Goal: Task Accomplishment & Management: Use online tool/utility

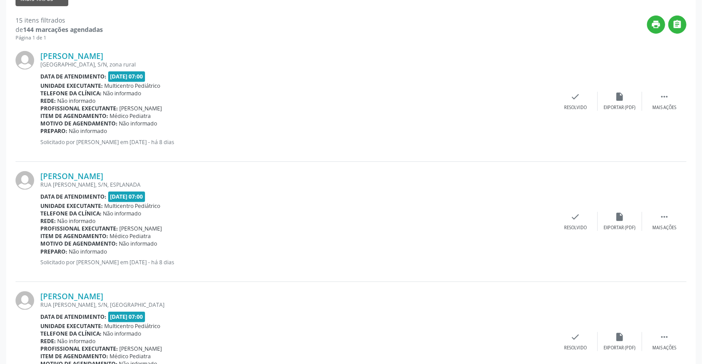
scroll to position [49, 0]
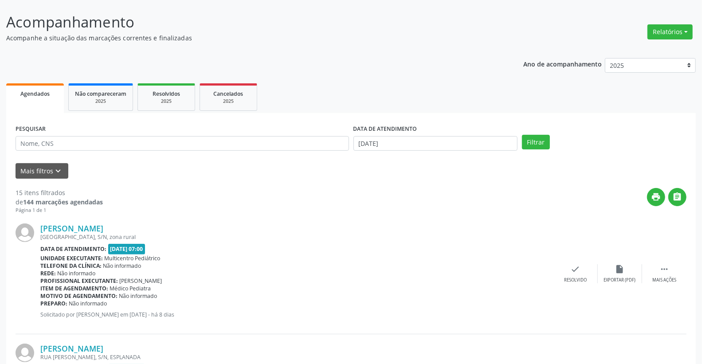
click at [407, 136] on div "DATA DE ATENDIMENTO [DATE]" at bounding box center [436, 136] width 165 height 28
click at [410, 143] on input "[DATE]" at bounding box center [436, 143] width 165 height 15
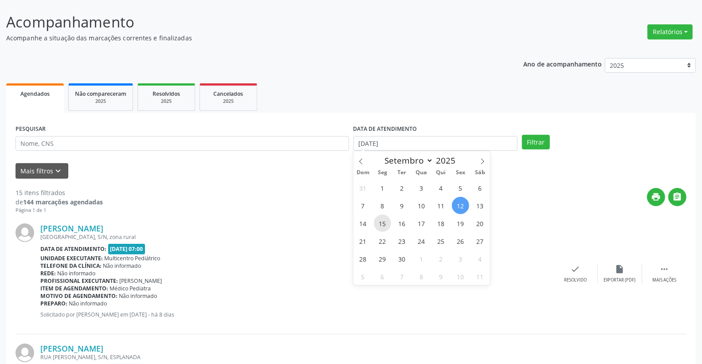
click at [383, 224] on span "15" at bounding box center [382, 223] width 17 height 17
type input "[DATE]"
click at [383, 224] on span "15" at bounding box center [382, 223] width 17 height 17
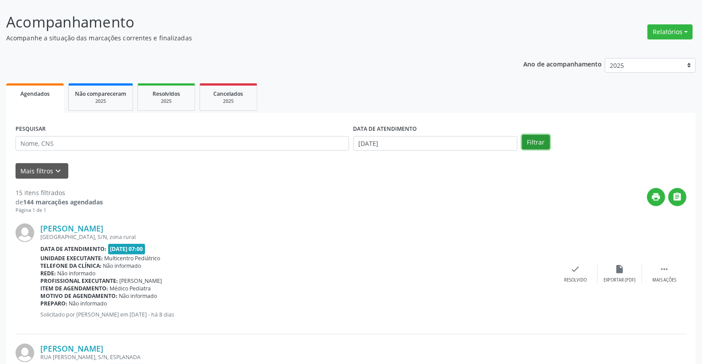
click at [539, 146] on button "Filtrar" at bounding box center [536, 142] width 28 height 15
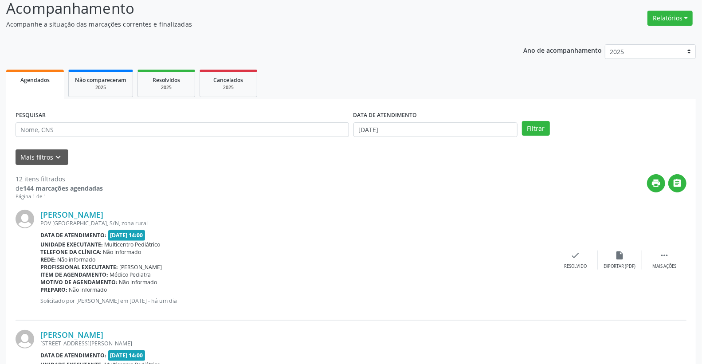
scroll to position [43, 0]
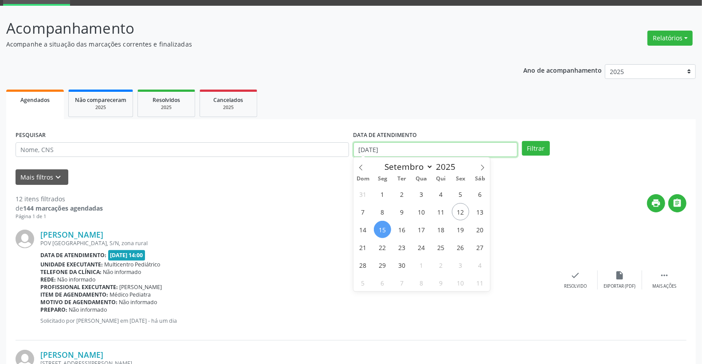
click at [417, 154] on input "[DATE]" at bounding box center [436, 149] width 165 height 15
click at [402, 231] on span "16" at bounding box center [401, 229] width 17 height 17
type input "[DATE]"
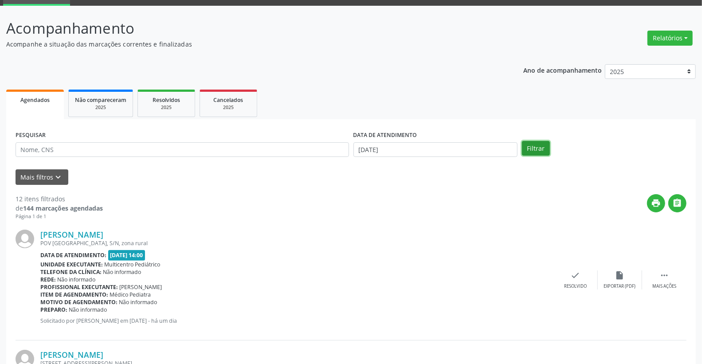
click at [535, 153] on button "Filtrar" at bounding box center [536, 148] width 28 height 15
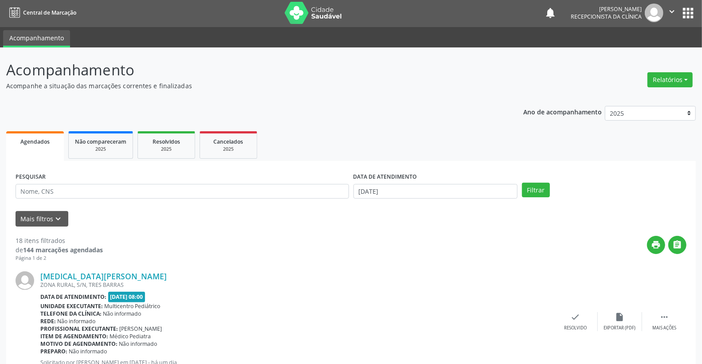
scroll to position [0, 0]
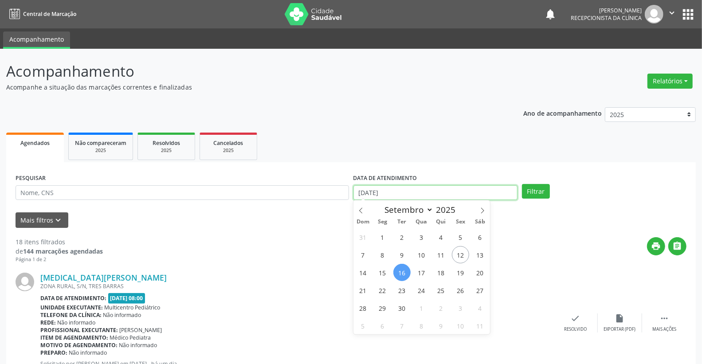
click at [406, 194] on input "[DATE]" at bounding box center [436, 192] width 165 height 15
click at [425, 276] on span "17" at bounding box center [421, 272] width 17 height 17
type input "17/09/2025"
click at [425, 276] on span "17" at bounding box center [421, 272] width 17 height 17
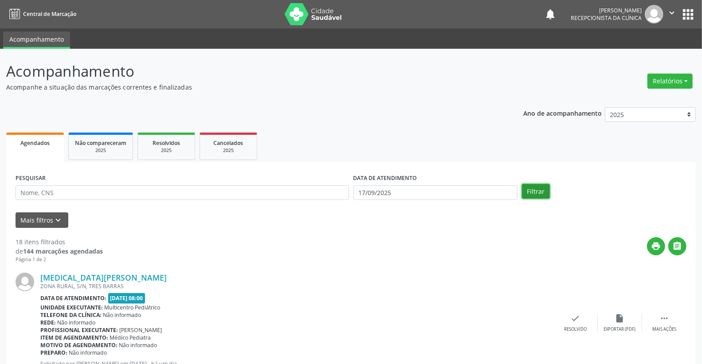
click at [540, 188] on button "Filtrar" at bounding box center [536, 191] width 28 height 15
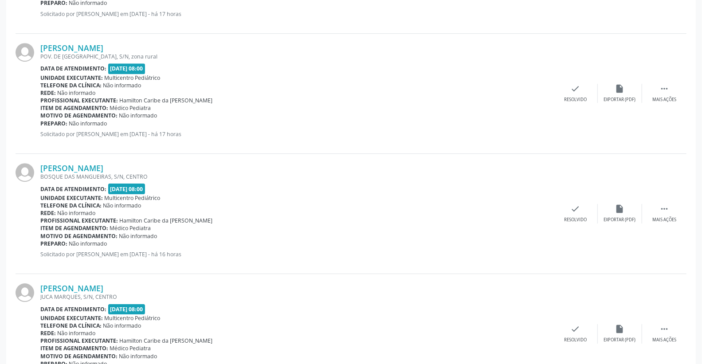
scroll to position [1743, 0]
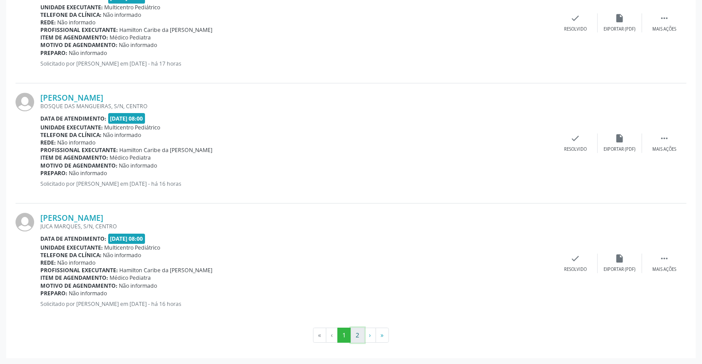
click at [356, 338] on button "2" at bounding box center [358, 335] width 14 height 15
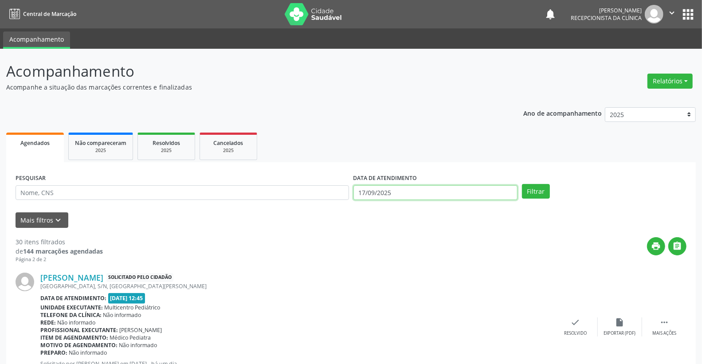
click at [411, 195] on input "17/09/2025" at bounding box center [436, 192] width 165 height 15
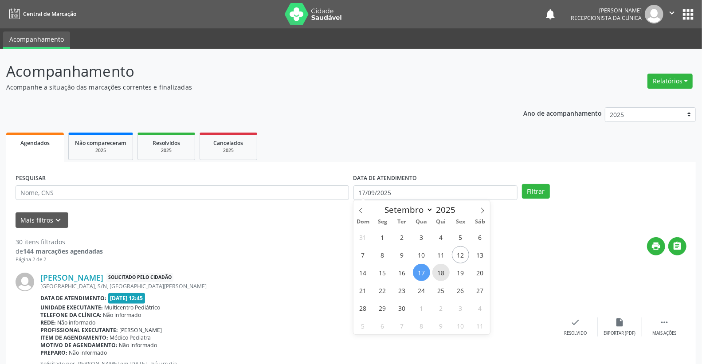
click at [447, 269] on span "18" at bounding box center [441, 272] width 17 height 17
type input "[DATE]"
click at [447, 269] on span "18" at bounding box center [441, 272] width 17 height 17
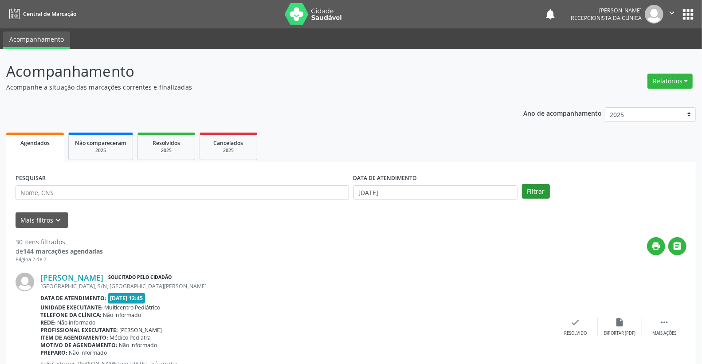
drag, startPoint x: 529, startPoint y: 199, endPoint x: 531, endPoint y: 194, distance: 5.2
click at [529, 198] on div "PESQUISAR DATA DE ATENDIMENTO [DATE] Filtrar" at bounding box center [351, 189] width 676 height 35
click at [531, 194] on button "Filtrar" at bounding box center [536, 191] width 28 height 15
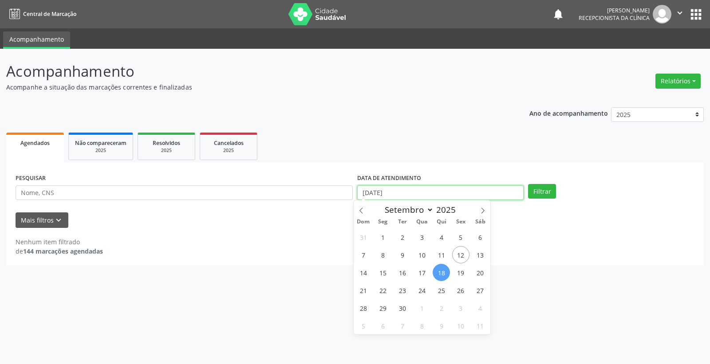
click at [463, 195] on input "[DATE]" at bounding box center [440, 192] width 166 height 15
click at [461, 271] on span "19" at bounding box center [460, 272] width 17 height 17
type input "[DATE]"
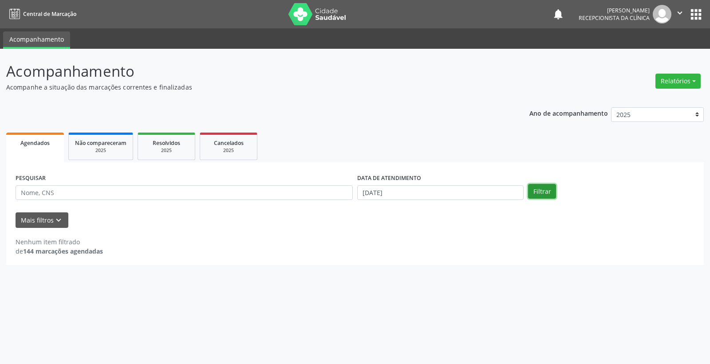
click at [538, 191] on button "Filtrar" at bounding box center [542, 191] width 28 height 15
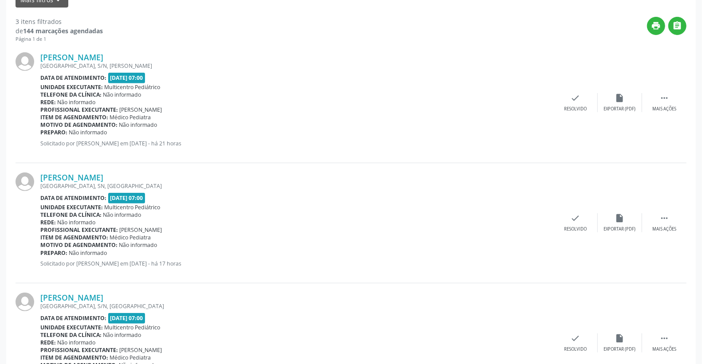
scroll to position [77, 0]
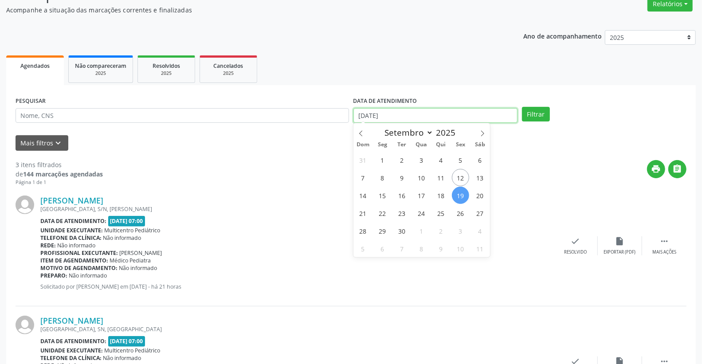
click at [414, 114] on input "[DATE]" at bounding box center [436, 115] width 165 height 15
click at [402, 192] on span "16" at bounding box center [401, 195] width 17 height 17
type input "[DATE]"
click at [402, 192] on span "16" at bounding box center [401, 195] width 17 height 17
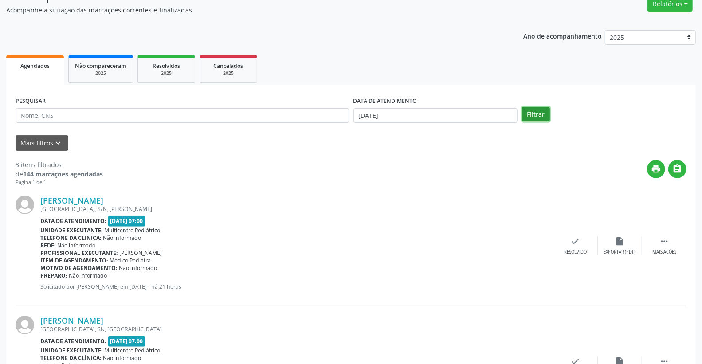
click at [540, 117] on button "Filtrar" at bounding box center [536, 114] width 28 height 15
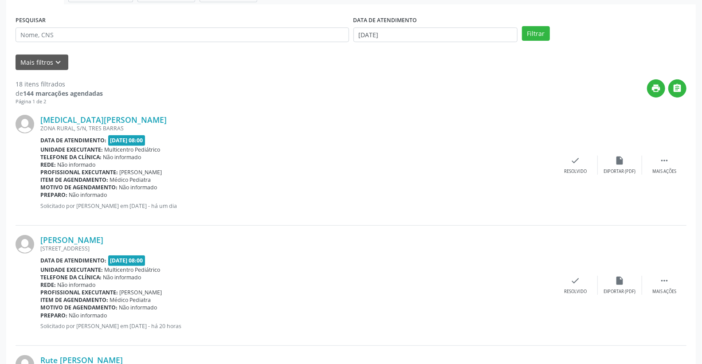
scroll to position [0, 0]
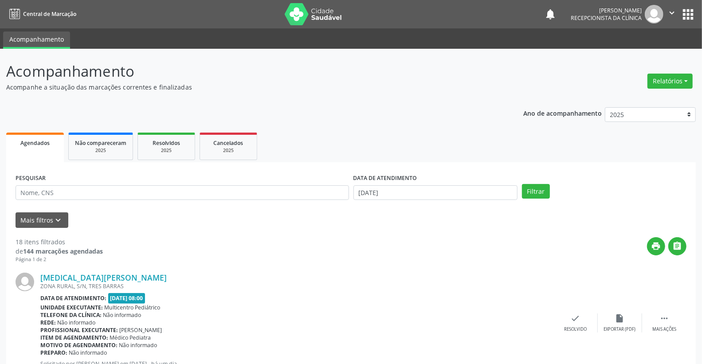
click at [414, 200] on div "DATA DE ATENDIMENTO [DATE]" at bounding box center [435, 189] width 169 height 35
click at [416, 194] on input "[DATE]" at bounding box center [436, 192] width 165 height 15
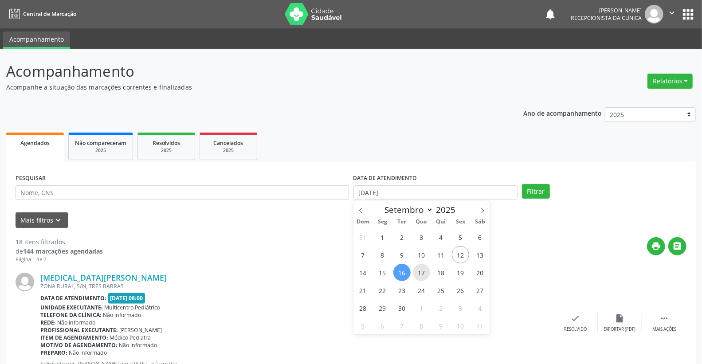
click at [423, 271] on span "17" at bounding box center [421, 272] width 17 height 17
type input "17/09/2025"
click at [423, 271] on span "17" at bounding box center [421, 272] width 17 height 17
click at [473, 194] on input "17/09/2025" at bounding box center [436, 192] width 165 height 15
click at [426, 270] on span "17" at bounding box center [421, 272] width 17 height 17
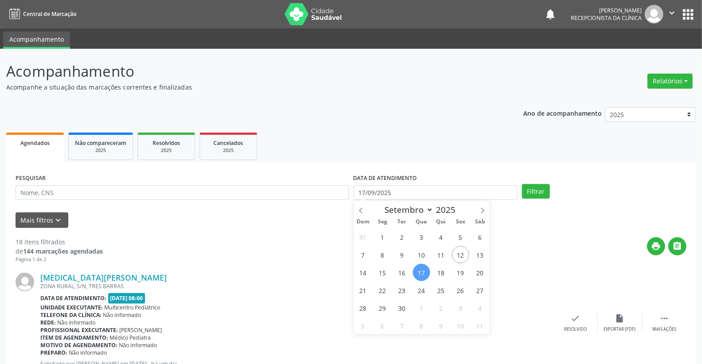
type input "17/09/2025"
click at [426, 270] on span "17" at bounding box center [421, 272] width 17 height 17
click at [476, 192] on input "17/09/2025" at bounding box center [436, 192] width 165 height 15
click at [386, 271] on span "15" at bounding box center [382, 272] width 17 height 17
type input "[DATE]"
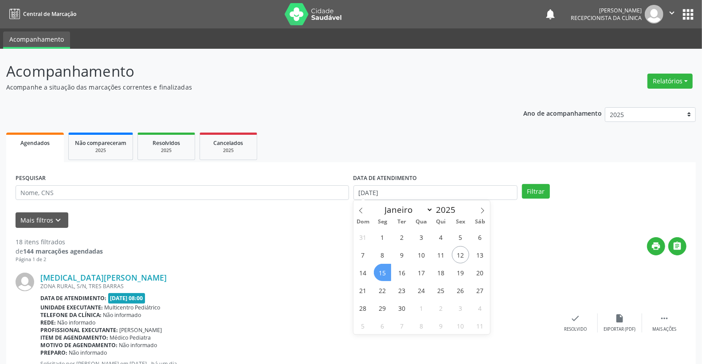
click at [386, 271] on span "15" at bounding box center [382, 272] width 17 height 17
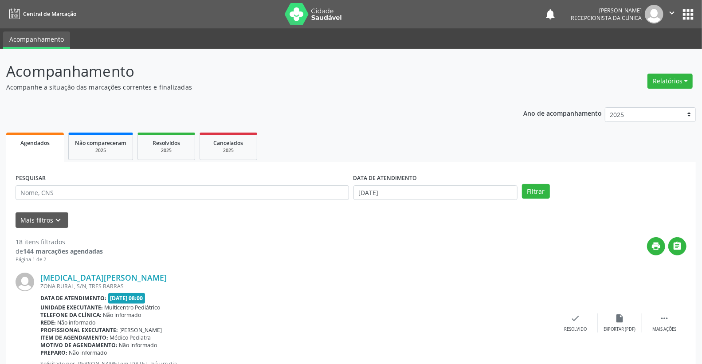
click at [552, 192] on div "Filtrar" at bounding box center [604, 191] width 169 height 15
click at [545, 192] on button "Filtrar" at bounding box center [536, 191] width 28 height 15
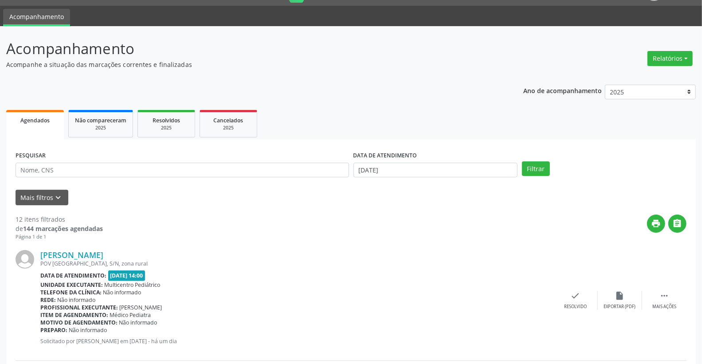
scroll to position [18, 0]
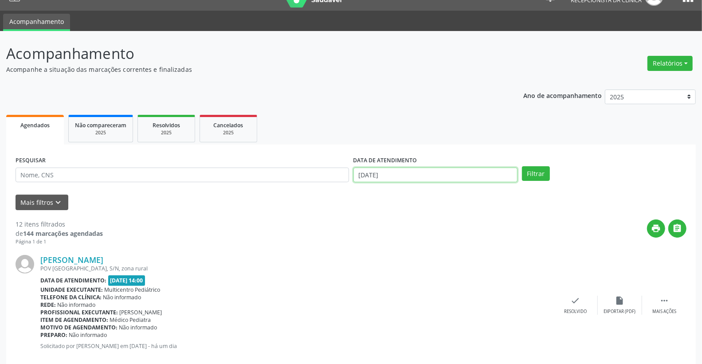
click at [422, 179] on input "[DATE]" at bounding box center [436, 175] width 165 height 15
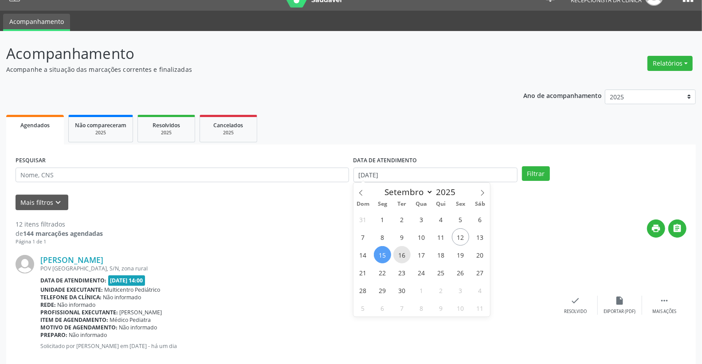
click at [403, 253] on span "16" at bounding box center [401, 254] width 17 height 17
type input "[DATE]"
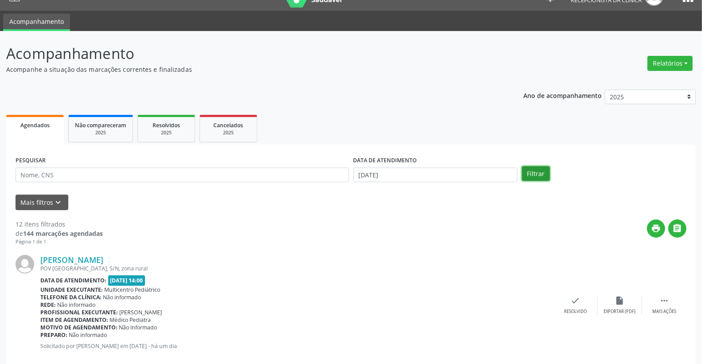
click at [543, 167] on button "Filtrar" at bounding box center [536, 173] width 28 height 15
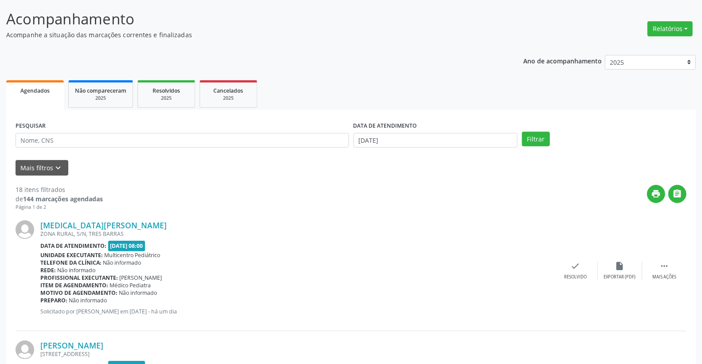
scroll to position [49, 0]
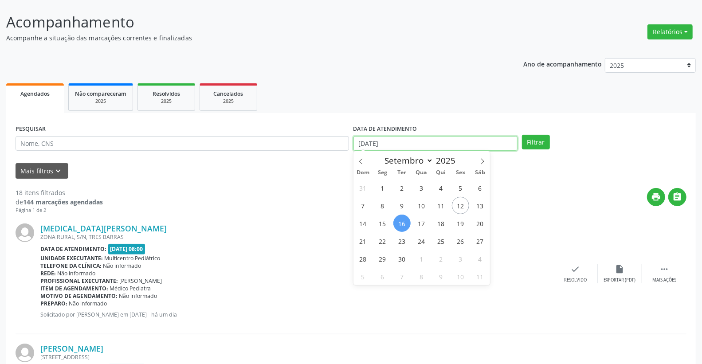
click at [423, 147] on input "[DATE]" at bounding box center [436, 143] width 165 height 15
click at [418, 225] on span "17" at bounding box center [421, 223] width 17 height 17
type input "17/09/2025"
click at [418, 225] on span "17" at bounding box center [421, 223] width 17 height 17
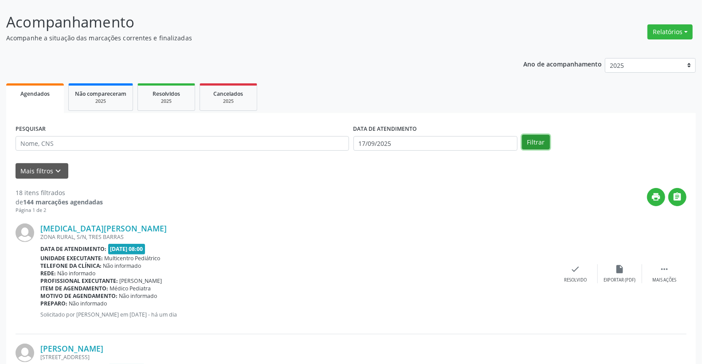
click at [532, 142] on button "Filtrar" at bounding box center [536, 142] width 28 height 15
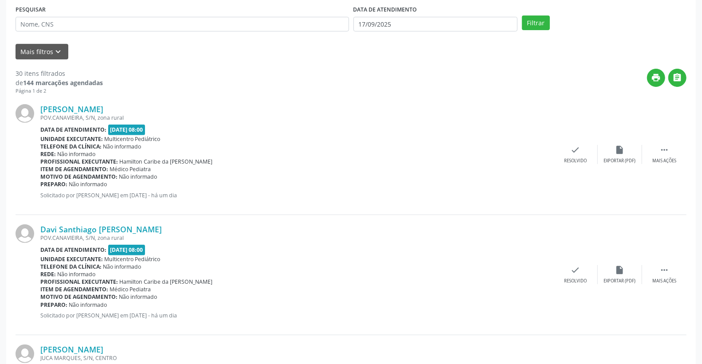
scroll to position [0, 0]
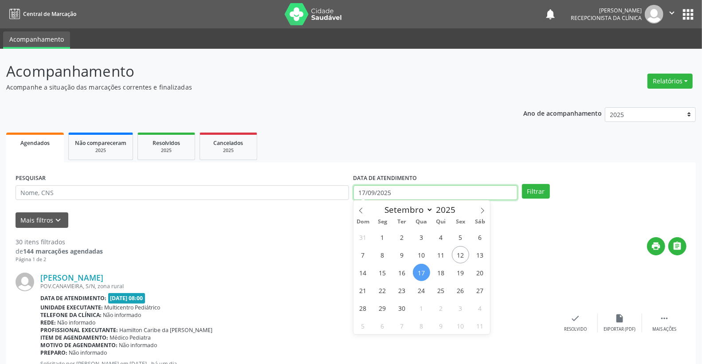
click at [406, 194] on input "17/09/2025" at bounding box center [436, 192] width 165 height 15
click at [439, 277] on span "18" at bounding box center [441, 272] width 17 height 17
type input "[DATE]"
click at [439, 277] on span "18" at bounding box center [441, 272] width 17 height 17
select select "8"
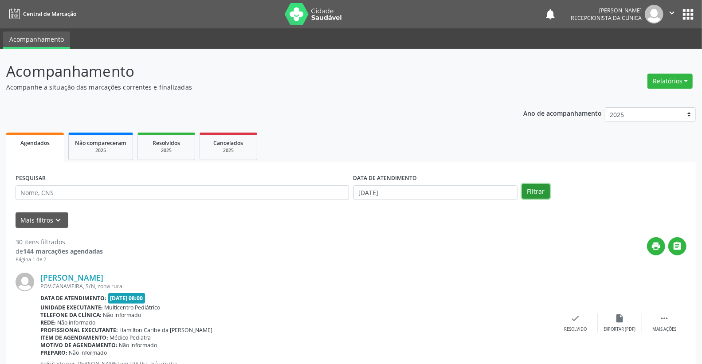
click at [530, 193] on button "Filtrar" at bounding box center [536, 191] width 28 height 15
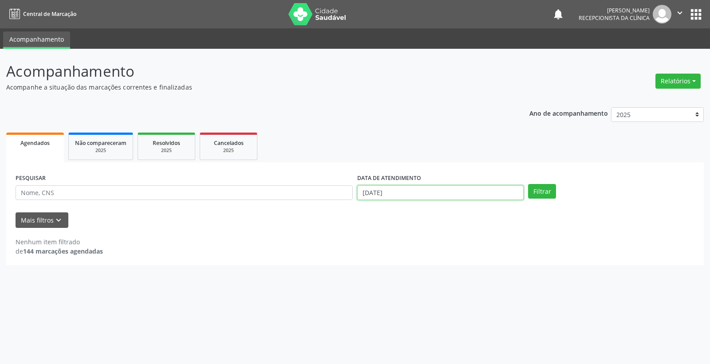
click at [442, 197] on input "[DATE]" at bounding box center [440, 192] width 166 height 15
click at [460, 274] on span "19" at bounding box center [460, 272] width 17 height 17
type input "[DATE]"
click at [460, 274] on span "19" at bounding box center [460, 272] width 17 height 17
click at [551, 187] on button "Filtrar" at bounding box center [542, 191] width 28 height 15
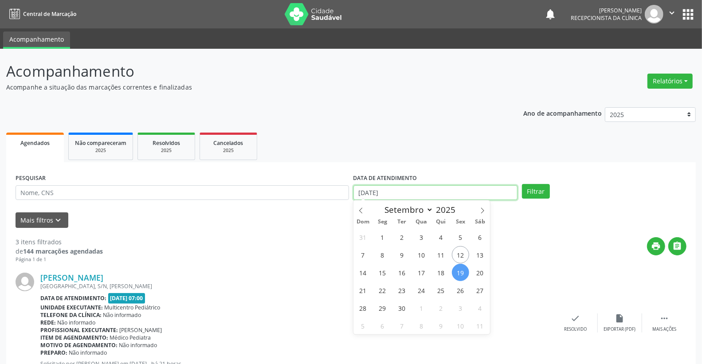
click at [445, 198] on input "[DATE]" at bounding box center [436, 192] width 165 height 15
click at [466, 251] on span "12" at bounding box center [460, 254] width 17 height 17
type input "[DATE]"
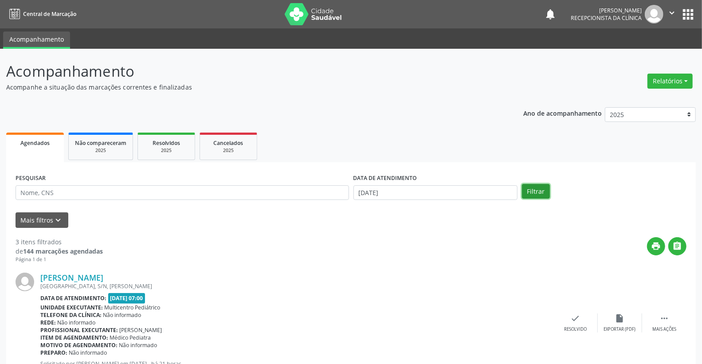
click at [539, 196] on button "Filtrar" at bounding box center [536, 191] width 28 height 15
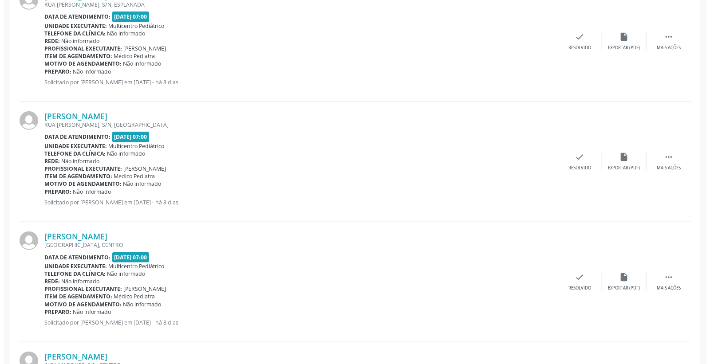
scroll to position [542, 0]
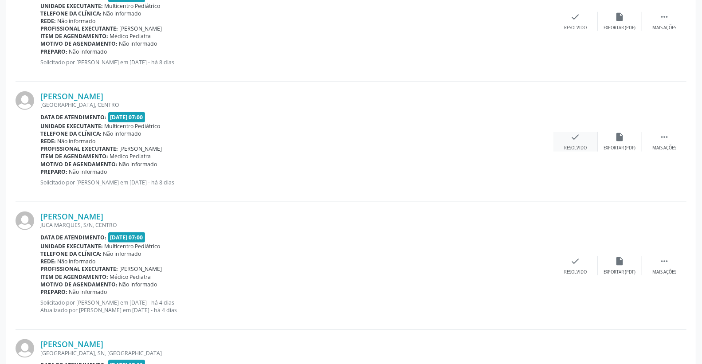
click at [578, 136] on icon "check" at bounding box center [576, 137] width 10 height 10
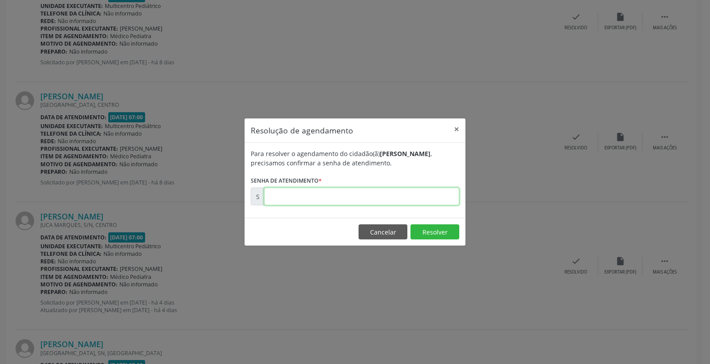
click at [426, 193] on input "text" at bounding box center [361, 197] width 195 height 18
type input "00175446"
click at [440, 232] on button "Resolver" at bounding box center [434, 231] width 49 height 15
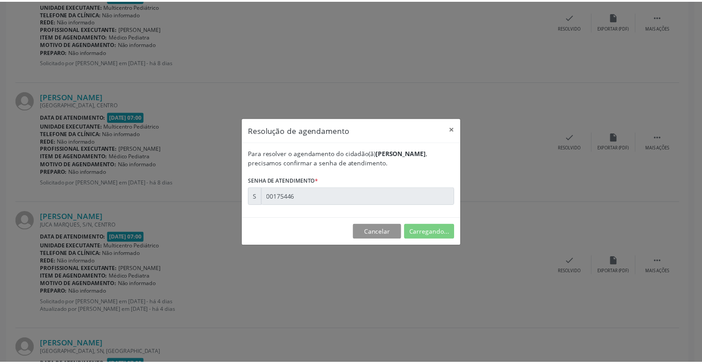
scroll to position [0, 0]
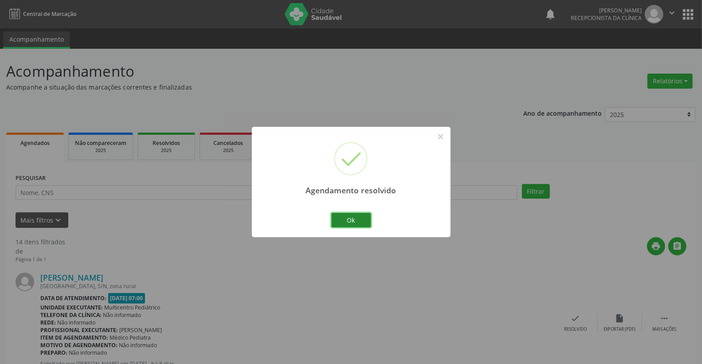
click at [350, 224] on button "Ok" at bounding box center [351, 220] width 40 height 15
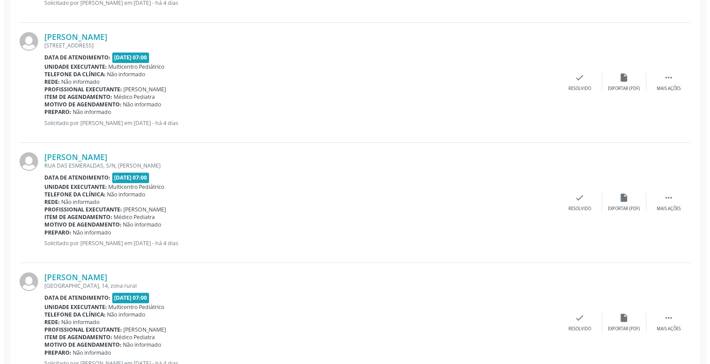
scroll to position [1429, 0]
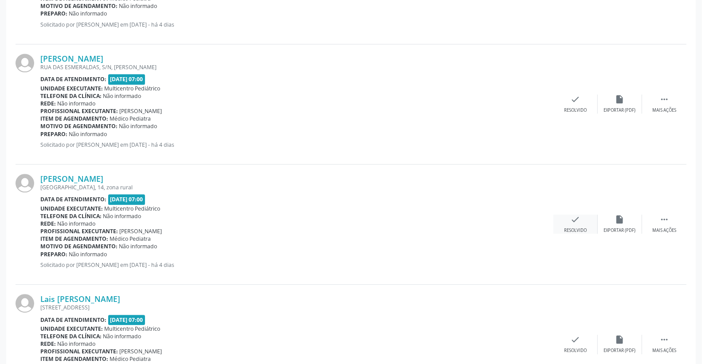
click at [583, 224] on div "check Resolvido" at bounding box center [576, 224] width 44 height 19
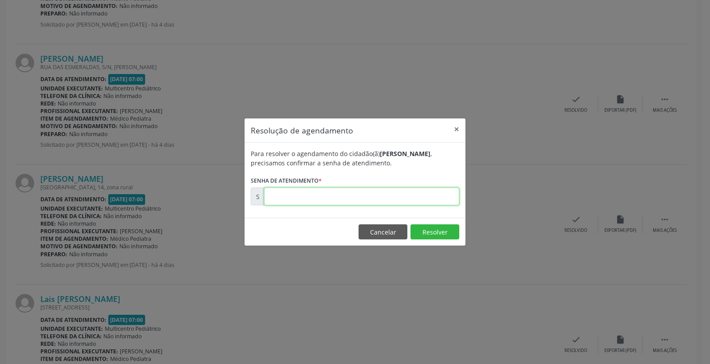
click at [431, 200] on input "text" at bounding box center [361, 197] width 195 height 18
type input "00175737"
click at [437, 231] on button "Resolver" at bounding box center [434, 231] width 49 height 15
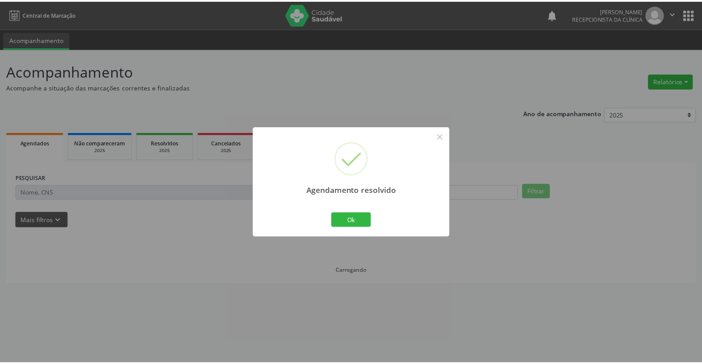
scroll to position [0, 0]
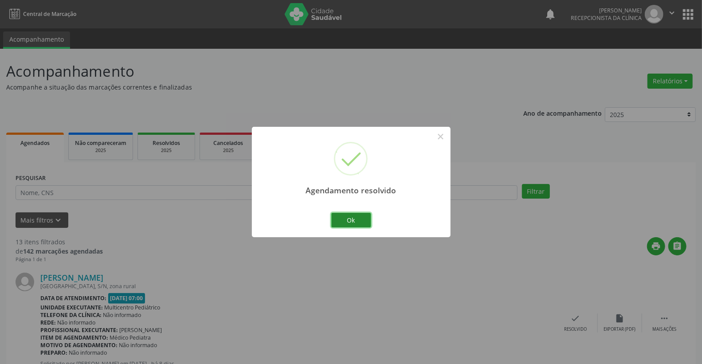
click at [362, 219] on button "Ok" at bounding box center [351, 220] width 40 height 15
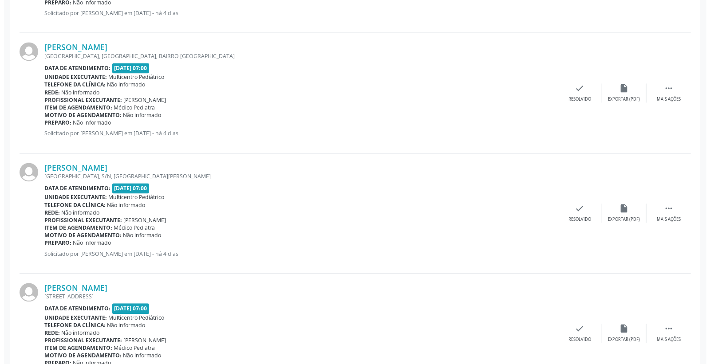
scroll to position [1084, 0]
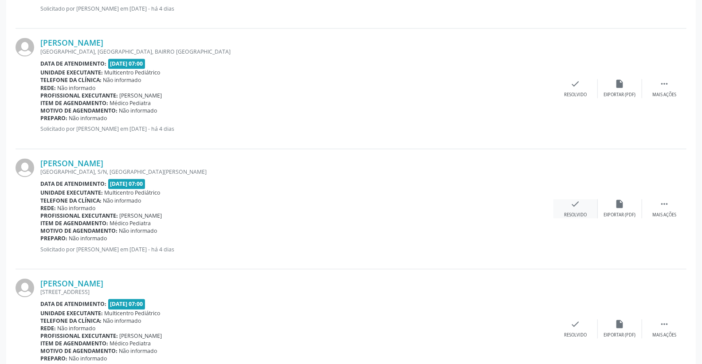
click at [579, 201] on icon "check" at bounding box center [576, 204] width 10 height 10
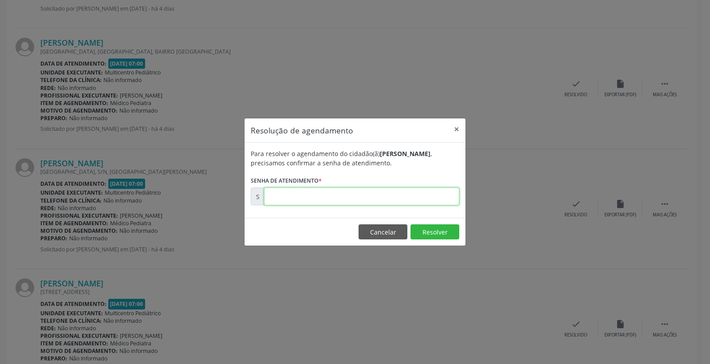
drag, startPoint x: 413, startPoint y: 190, endPoint x: 417, endPoint y: 187, distance: 5.4
click at [413, 190] on input "text" at bounding box center [361, 197] width 195 height 18
type input "00175703"
click at [433, 220] on footer "Cancelar Resolver" at bounding box center [354, 232] width 221 height 28
click at [433, 228] on button "Resolver" at bounding box center [434, 231] width 49 height 15
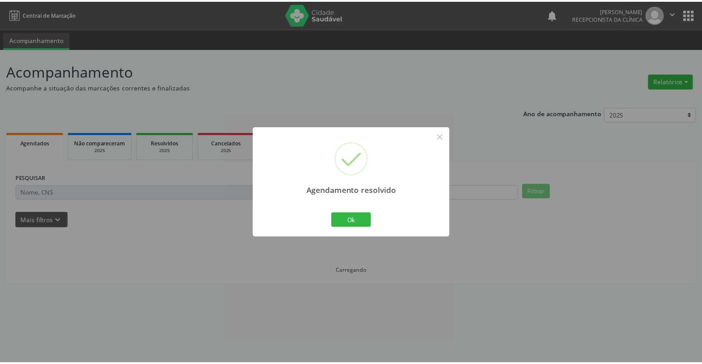
scroll to position [0, 0]
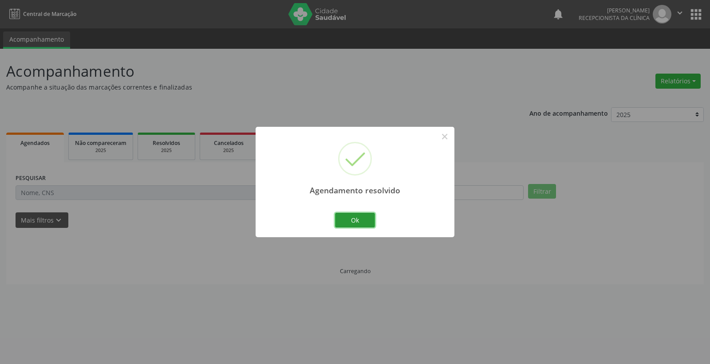
click at [350, 220] on button "Ok" at bounding box center [355, 220] width 40 height 15
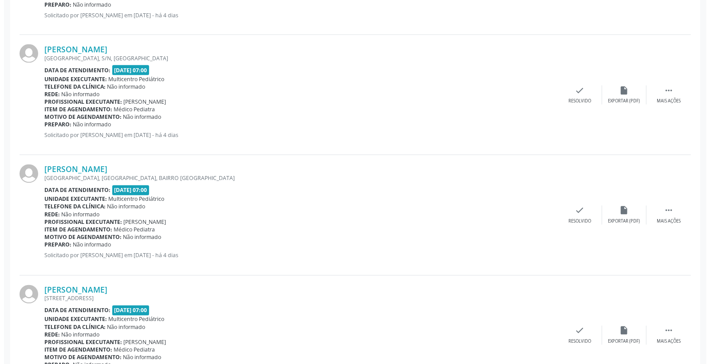
scroll to position [986, 0]
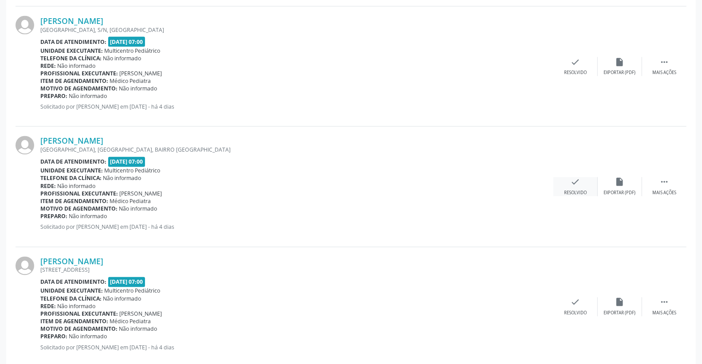
click at [579, 181] on icon "check" at bounding box center [576, 182] width 10 height 10
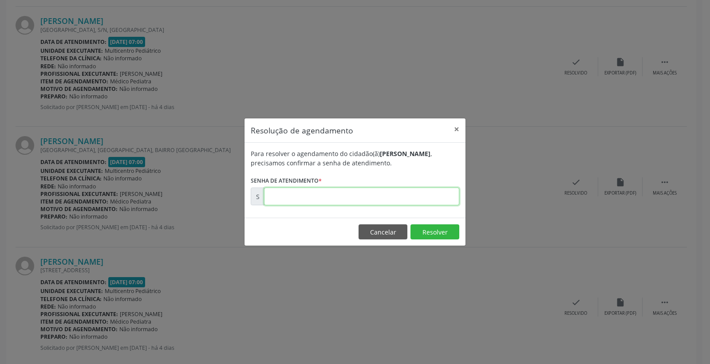
click at [410, 202] on input "text" at bounding box center [361, 197] width 195 height 18
type input "00175700"
click at [429, 227] on button "Resolver" at bounding box center [434, 231] width 49 height 15
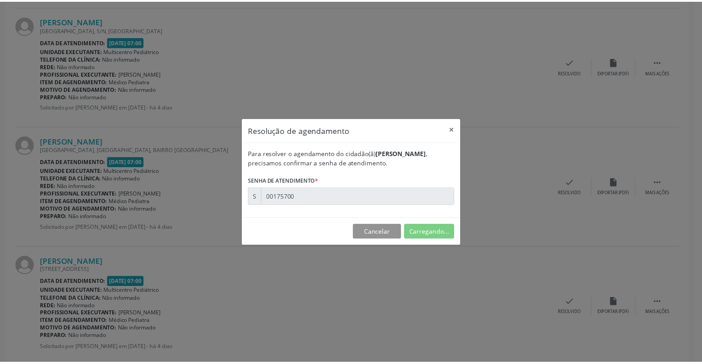
scroll to position [0, 0]
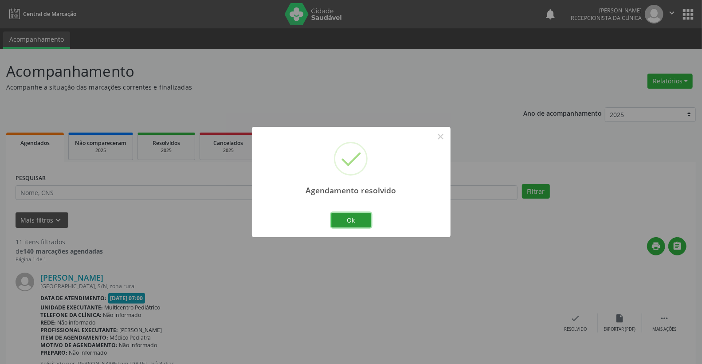
click at [364, 219] on button "Ok" at bounding box center [351, 220] width 40 height 15
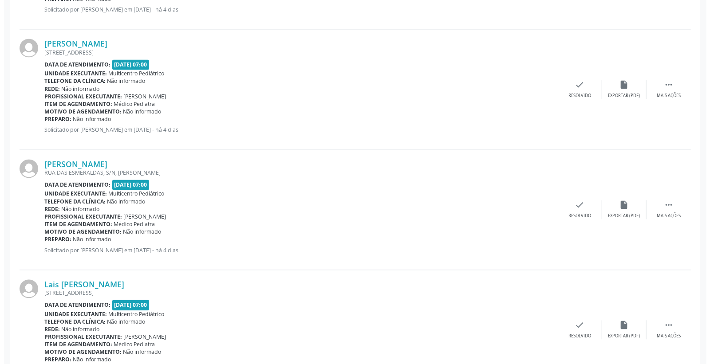
scroll to position [1084, 0]
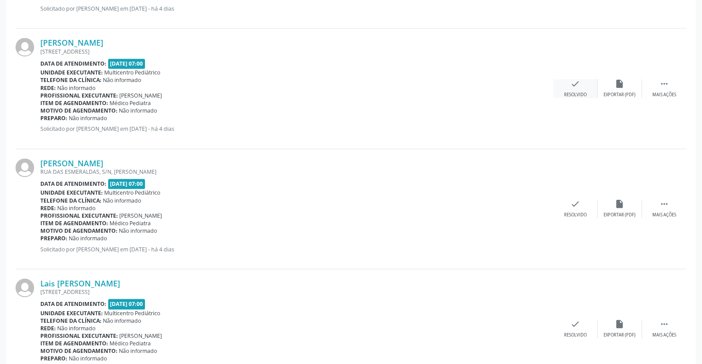
click at [584, 83] on div "check Resolvido" at bounding box center [576, 88] width 44 height 19
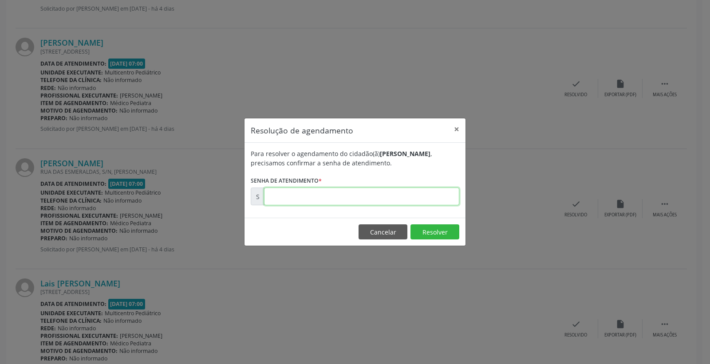
click at [413, 192] on input "text" at bounding box center [361, 197] width 195 height 18
type input "00175728"
click at [426, 236] on button "Resolver" at bounding box center [434, 231] width 49 height 15
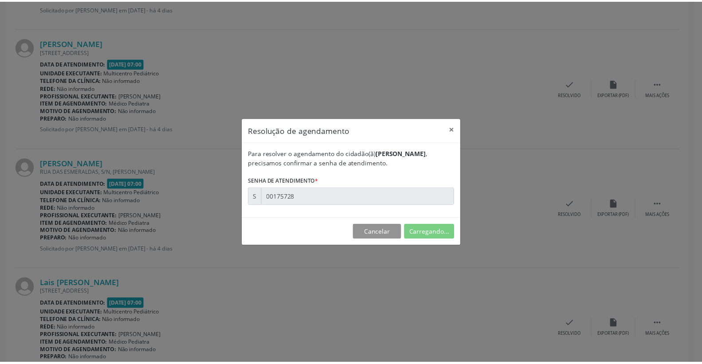
scroll to position [0, 0]
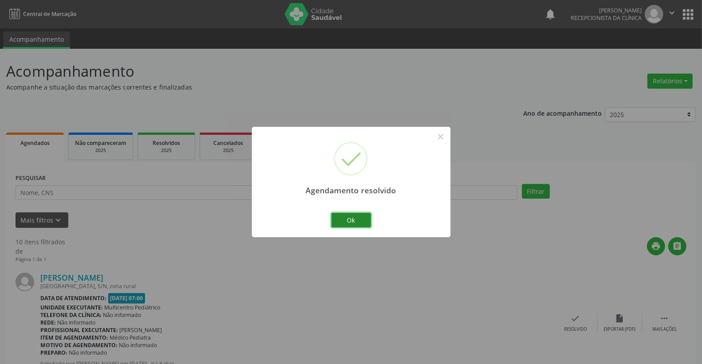
click at [358, 219] on button "Ok" at bounding box center [351, 220] width 40 height 15
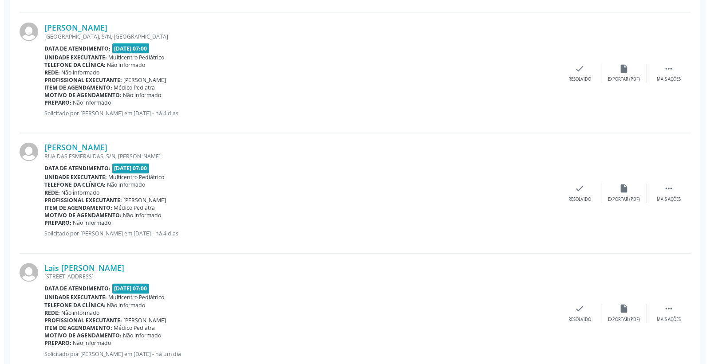
scroll to position [986, 0]
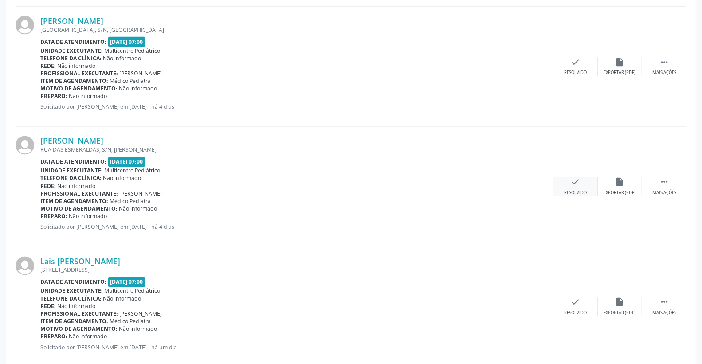
click at [579, 189] on div "check Resolvido" at bounding box center [576, 186] width 44 height 19
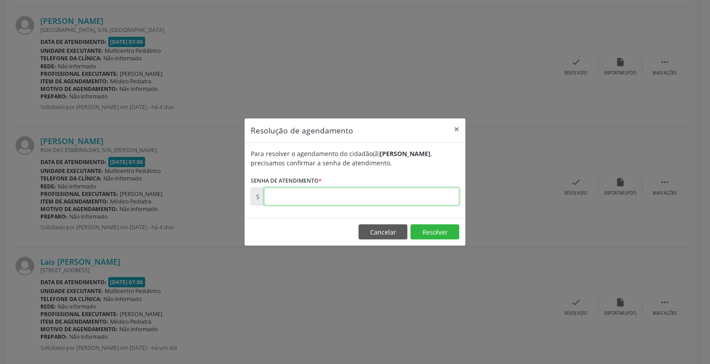
click at [427, 193] on input "text" at bounding box center [361, 197] width 195 height 18
type input "00175730"
click at [437, 229] on button "Resolver" at bounding box center [434, 231] width 49 height 15
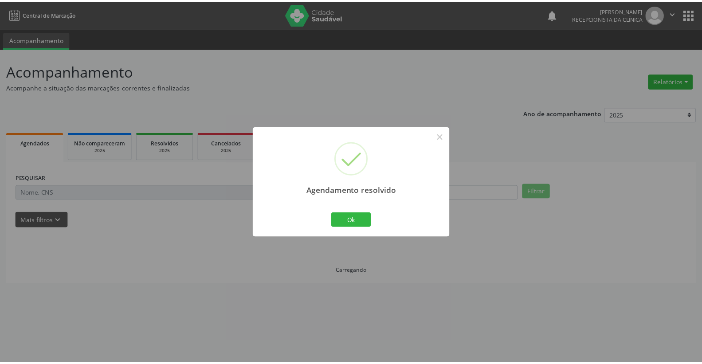
scroll to position [0, 0]
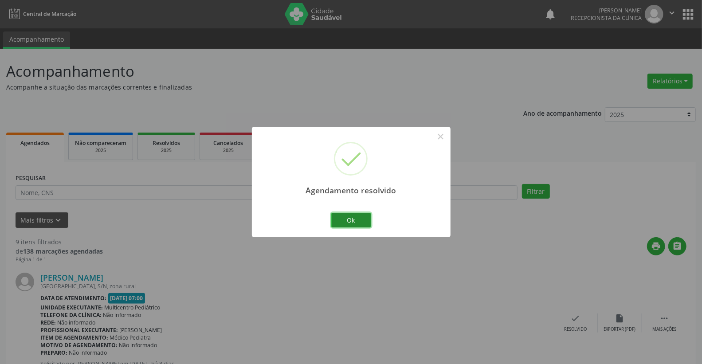
click at [351, 223] on button "Ok" at bounding box center [351, 220] width 40 height 15
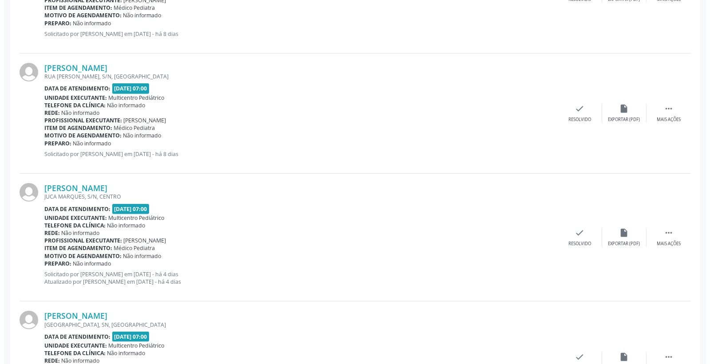
scroll to position [394, 0]
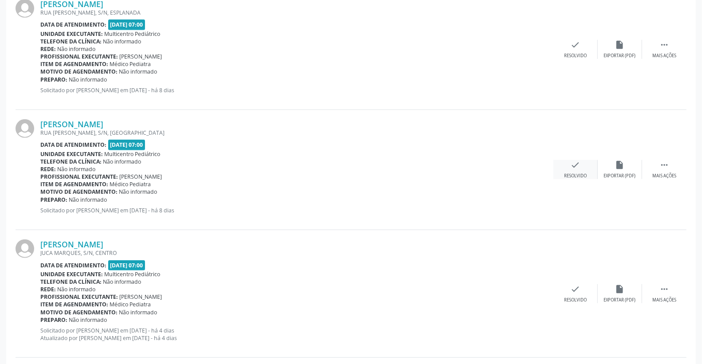
click at [578, 165] on icon "check" at bounding box center [576, 165] width 10 height 10
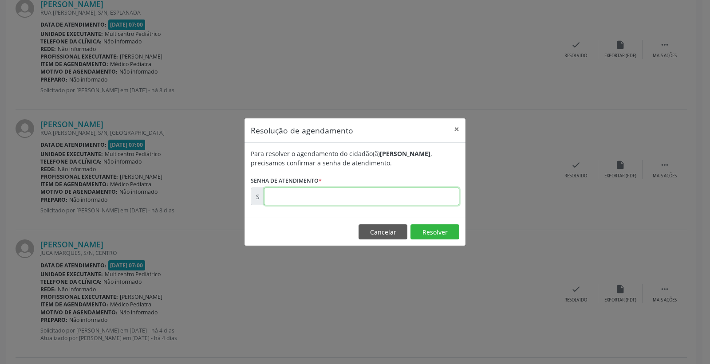
click at [420, 196] on input "text" at bounding box center [361, 197] width 195 height 18
type input "00175437"
click at [436, 235] on button "Resolver" at bounding box center [434, 231] width 49 height 15
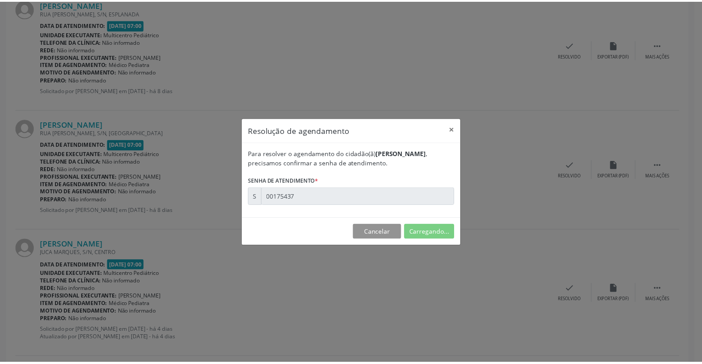
scroll to position [0, 0]
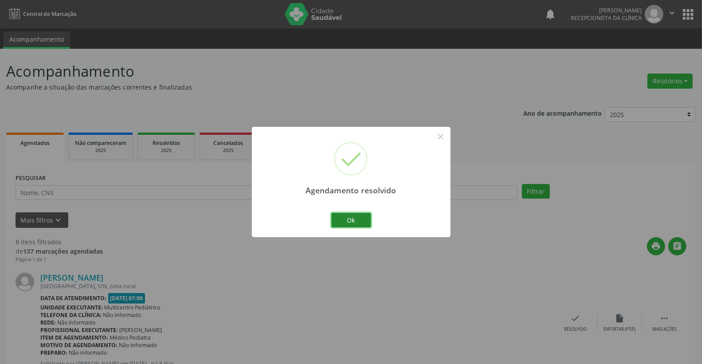
click at [367, 218] on button "Ok" at bounding box center [351, 220] width 40 height 15
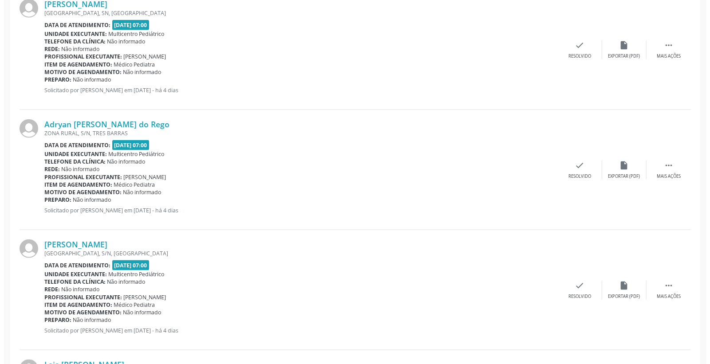
scroll to position [641, 0]
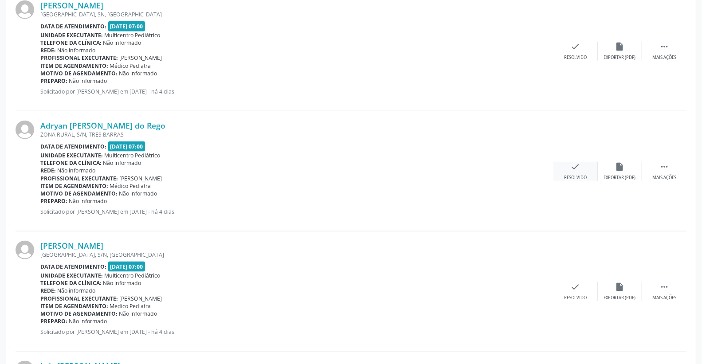
click at [577, 164] on icon "check" at bounding box center [576, 167] width 10 height 10
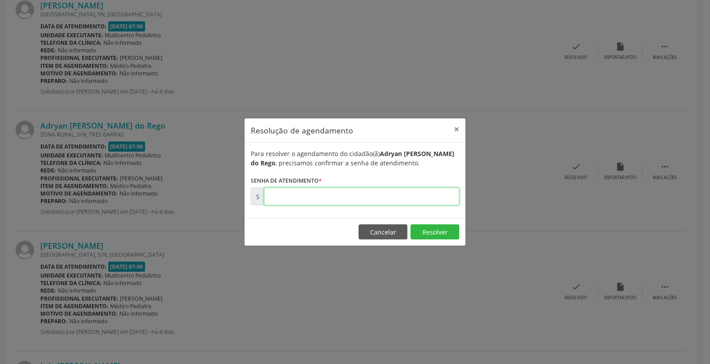
click at [440, 193] on input "text" at bounding box center [361, 197] width 195 height 18
type input "00175687"
click at [437, 232] on button "Resolver" at bounding box center [434, 231] width 49 height 15
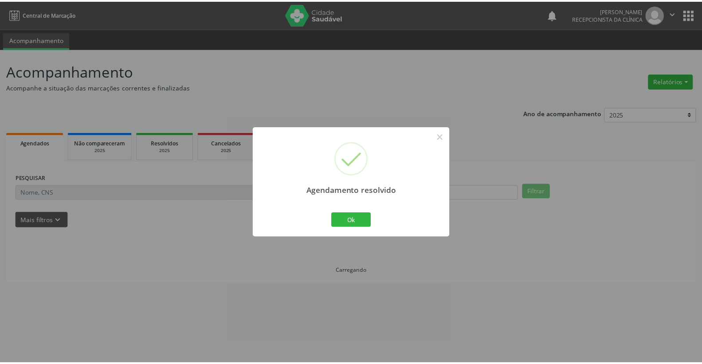
scroll to position [0, 0]
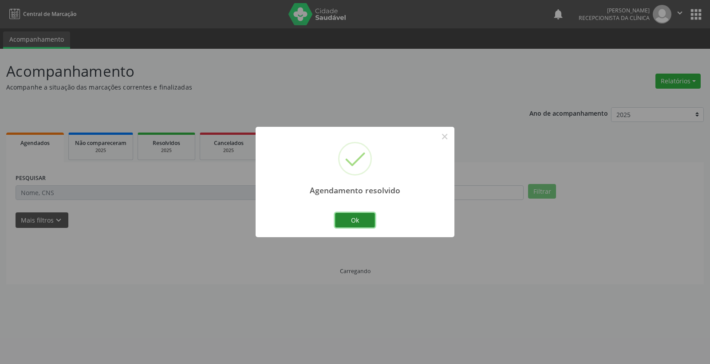
click at [351, 221] on button "Ok" at bounding box center [355, 220] width 40 height 15
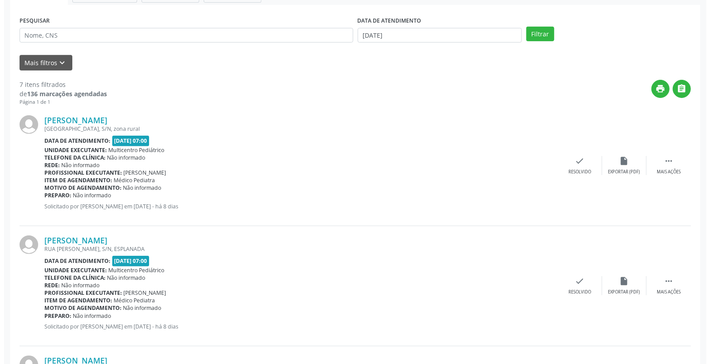
scroll to position [73, 0]
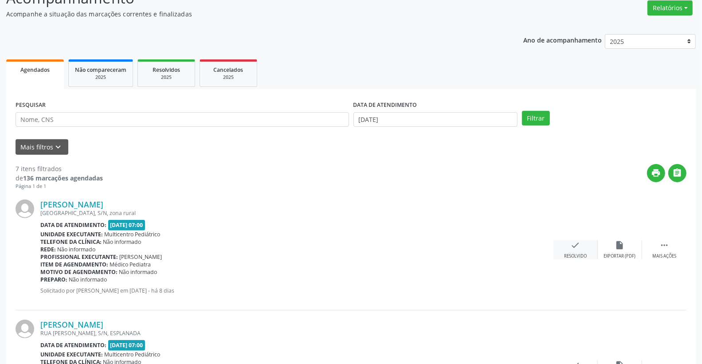
click at [574, 246] on icon "check" at bounding box center [576, 245] width 10 height 10
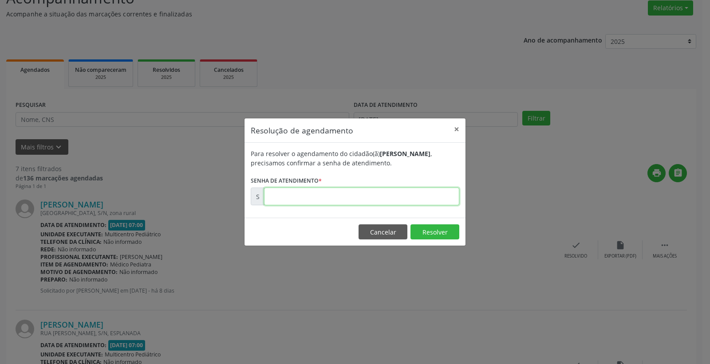
click at [414, 194] on input "text" at bounding box center [361, 197] width 195 height 18
type input "00175264"
click at [420, 234] on button "Resolver" at bounding box center [434, 231] width 49 height 15
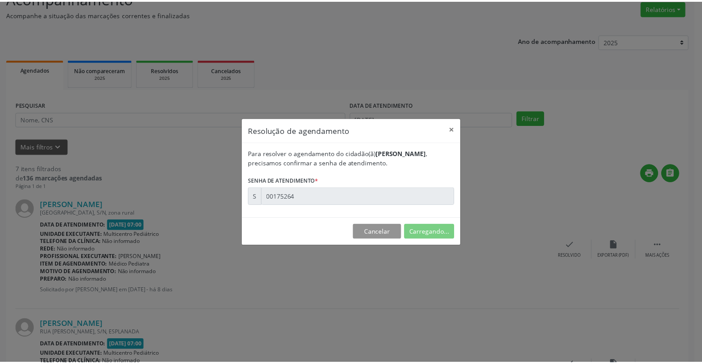
scroll to position [0, 0]
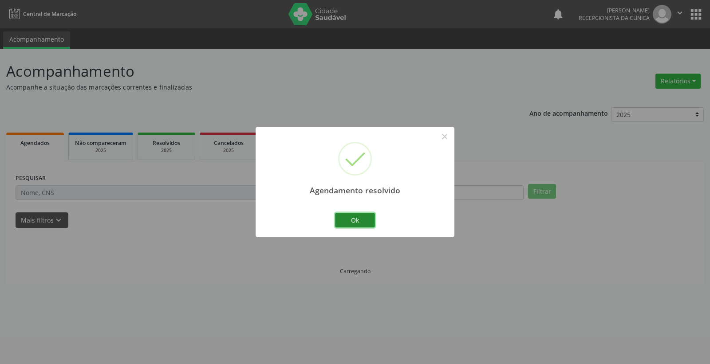
click at [364, 216] on button "Ok" at bounding box center [355, 220] width 40 height 15
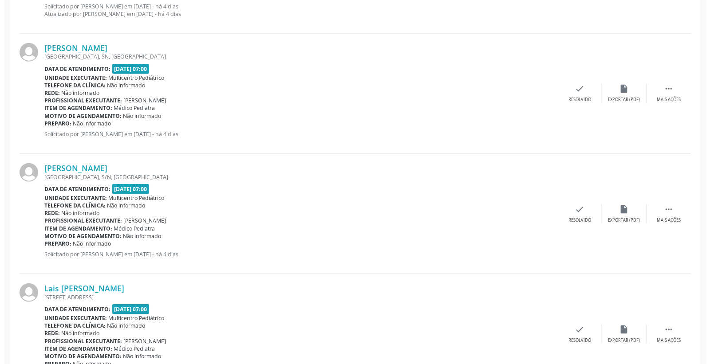
scroll to position [542, 0]
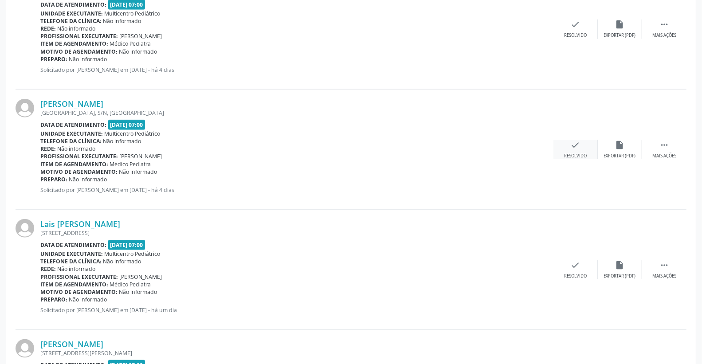
click at [580, 140] on icon "check" at bounding box center [576, 145] width 10 height 10
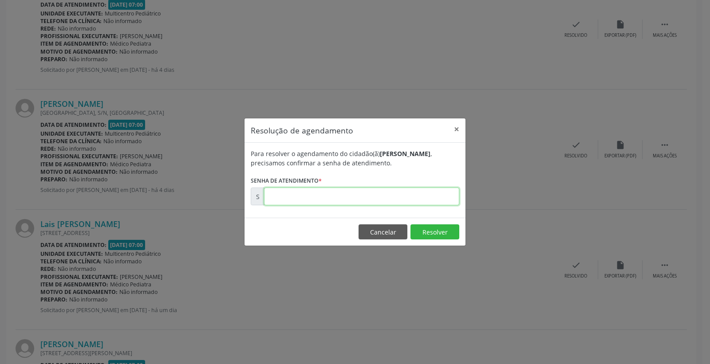
click at [436, 192] on input "text" at bounding box center [361, 197] width 195 height 18
type input "00175690"
click at [433, 237] on button "Resolver" at bounding box center [434, 231] width 49 height 15
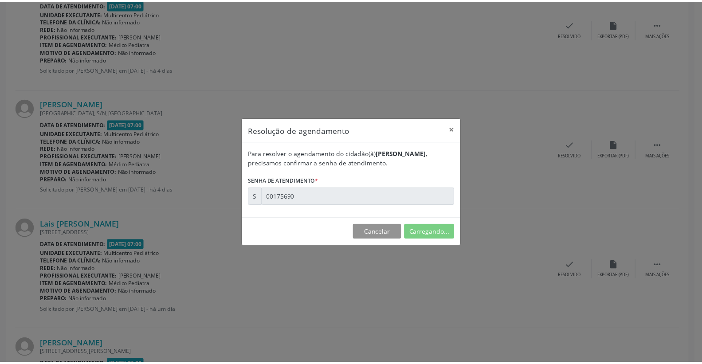
scroll to position [0, 0]
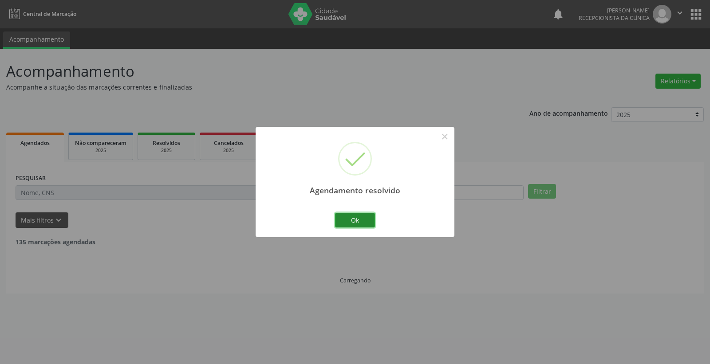
click at [351, 220] on button "Ok" at bounding box center [355, 220] width 40 height 15
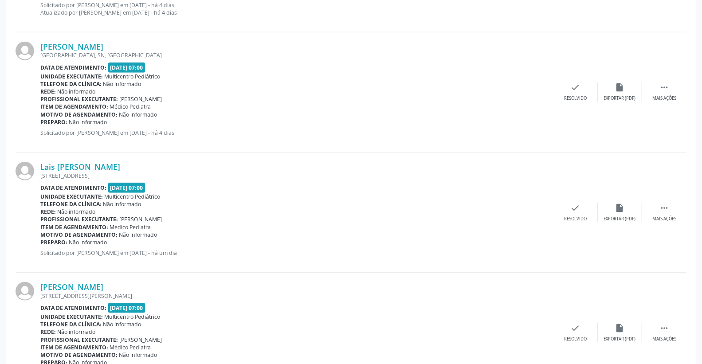
scroll to position [523, 0]
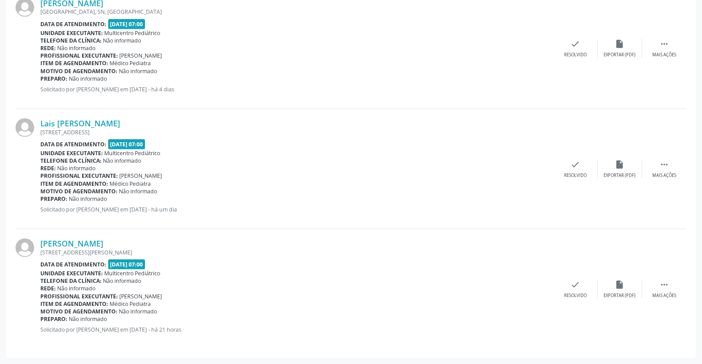
click at [175, 237] on div "[PERSON_NAME] [STREET_ADDRESS][PERSON_NAME] Data de atendimento: [DATE] 07:00 U…" at bounding box center [351, 289] width 671 height 120
click at [103, 241] on link "[PERSON_NAME]" at bounding box center [71, 244] width 63 height 10
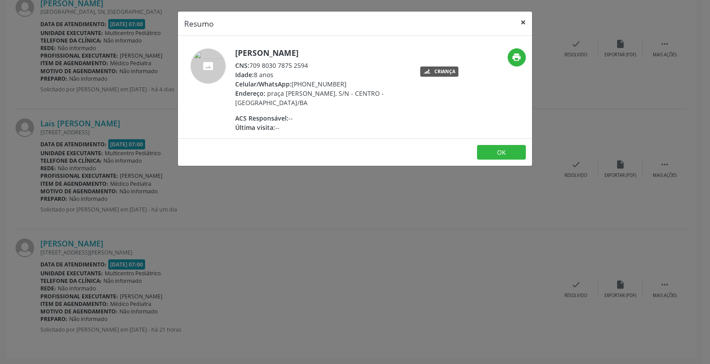
click at [521, 21] on button "×" at bounding box center [523, 23] width 18 height 22
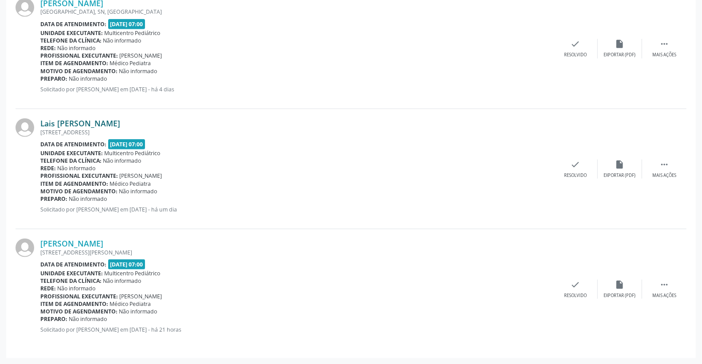
click at [111, 122] on link "Lais [PERSON_NAME]" at bounding box center [80, 123] width 80 height 10
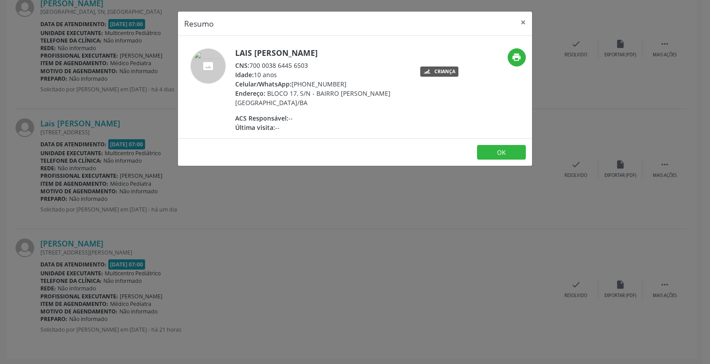
drag, startPoint x: 252, startPoint y: 66, endPoint x: 309, endPoint y: 65, distance: 57.2
click at [309, 65] on div "CNS: 700 0038 6445 6503" at bounding box center [321, 65] width 173 height 9
copy div "700 0038 6445 6503"
click at [522, 21] on button "×" at bounding box center [523, 23] width 18 height 22
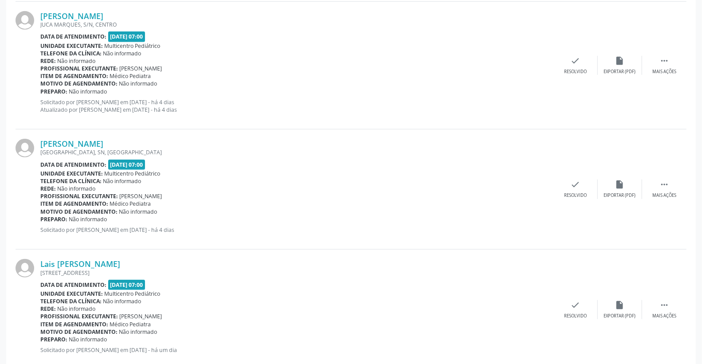
scroll to position [375, 0]
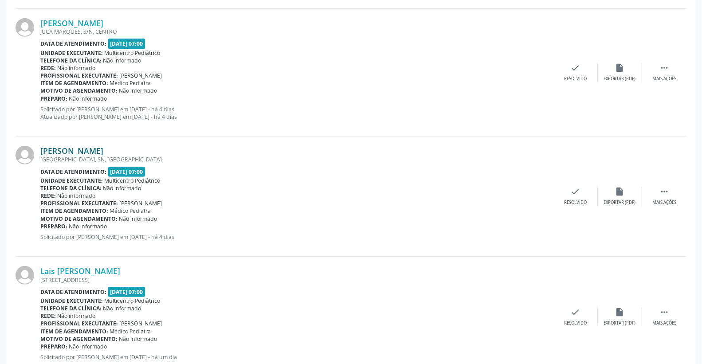
click at [87, 147] on link "[PERSON_NAME]" at bounding box center [71, 151] width 63 height 10
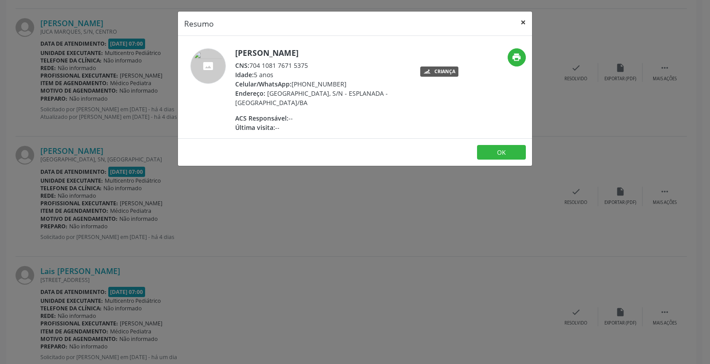
click at [526, 22] on button "×" at bounding box center [523, 23] width 18 height 22
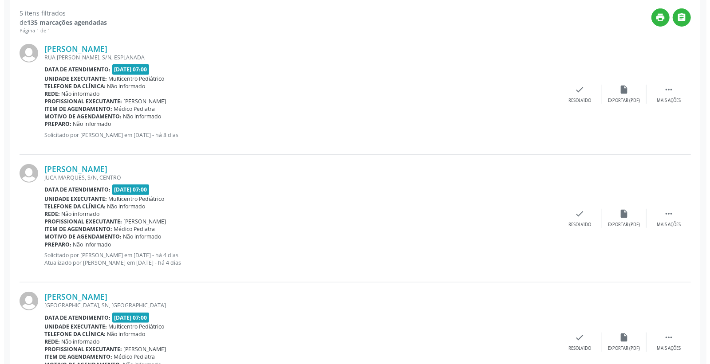
scroll to position [227, 0]
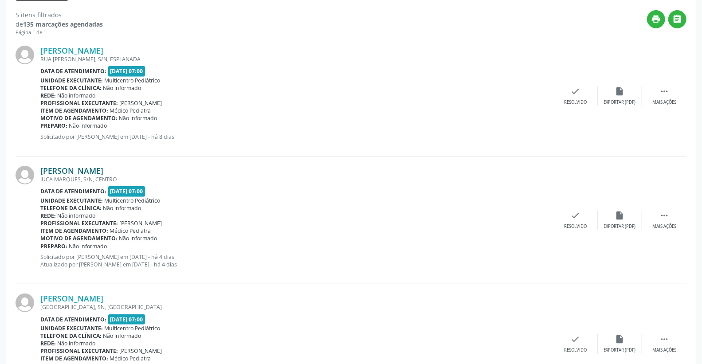
click at [103, 166] on link "[PERSON_NAME]" at bounding box center [71, 171] width 63 height 10
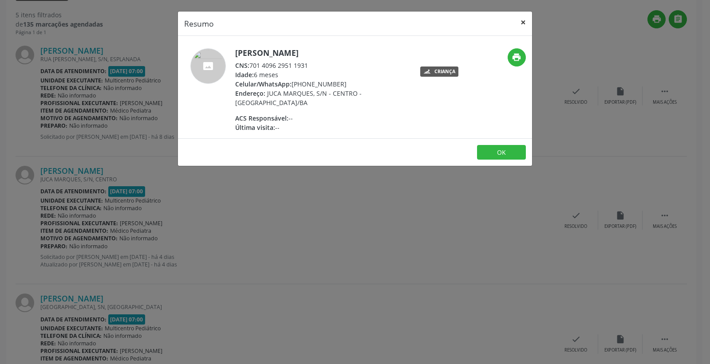
click at [521, 23] on button "×" at bounding box center [523, 23] width 18 height 22
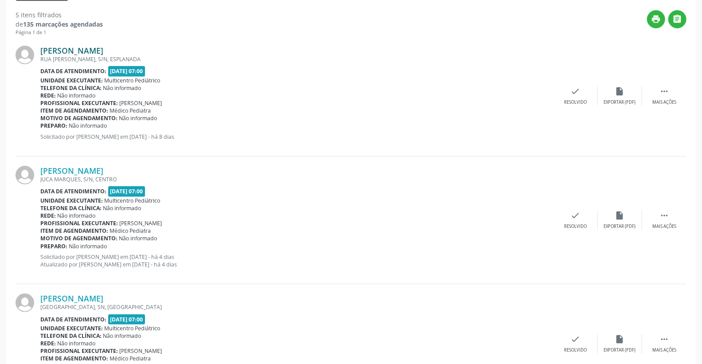
click at [95, 51] on link "[PERSON_NAME]" at bounding box center [71, 51] width 63 height 10
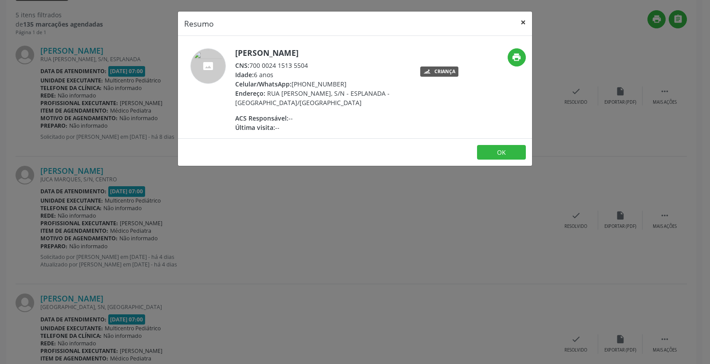
click at [523, 30] on button "×" at bounding box center [523, 23] width 18 height 22
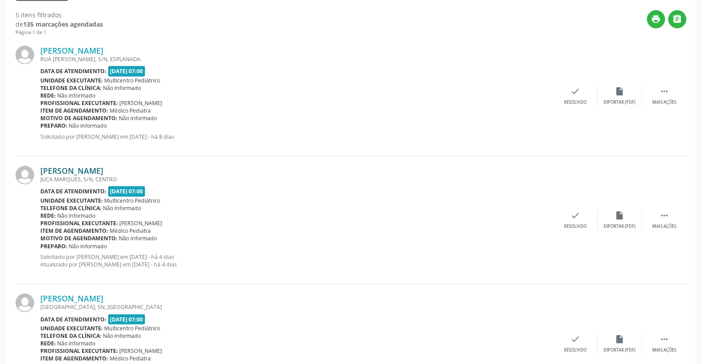
click at [103, 170] on link "[PERSON_NAME]" at bounding box center [71, 171] width 63 height 10
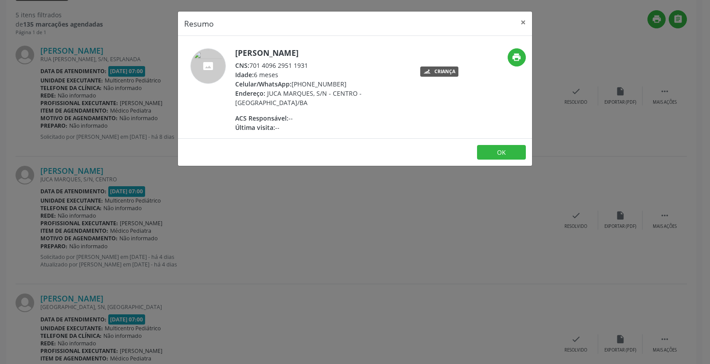
drag, startPoint x: 251, startPoint y: 64, endPoint x: 317, endPoint y: 63, distance: 66.1
click at [321, 64] on div "CNS: 701 4096 2951 1931" at bounding box center [321, 65] width 173 height 9
copy div "701 4096 2951 1931"
click at [519, 21] on button "×" at bounding box center [523, 23] width 18 height 22
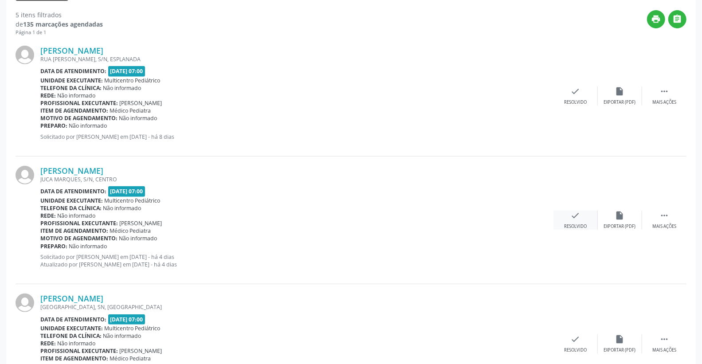
click at [578, 222] on div "check Resolvido" at bounding box center [576, 220] width 44 height 19
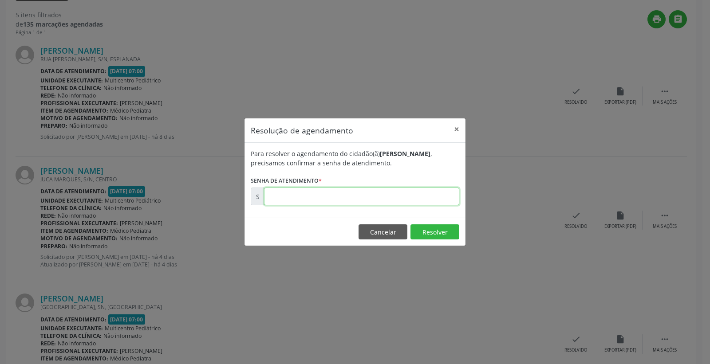
click at [415, 192] on input "text" at bounding box center [361, 197] width 195 height 18
type input "00175665"
click at [429, 234] on button "Resolver" at bounding box center [434, 231] width 49 height 15
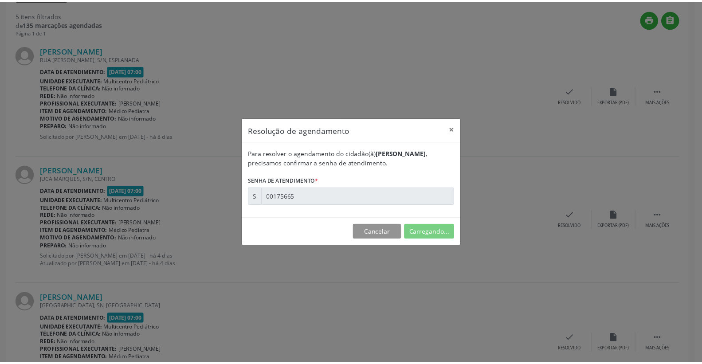
scroll to position [0, 0]
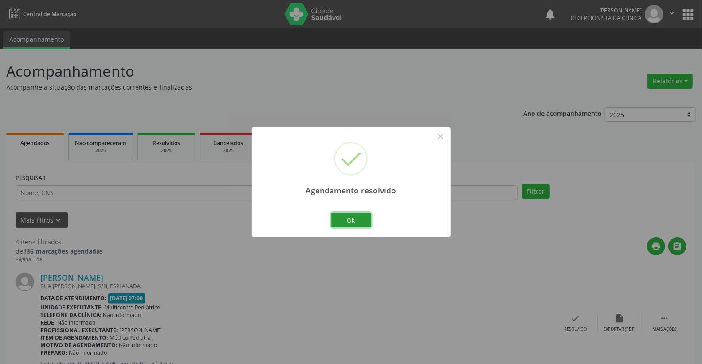
drag, startPoint x: 355, startPoint y: 219, endPoint x: 376, endPoint y: 228, distance: 22.5
click at [375, 227] on div "Agendamento resolvido × Ok Cancel" at bounding box center [351, 182] width 199 height 110
click at [342, 215] on button "Ok" at bounding box center [351, 220] width 40 height 15
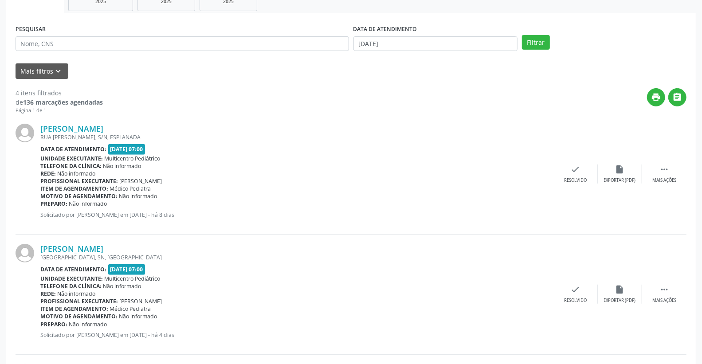
scroll to position [148, 0]
click at [654, 93] on icon "print" at bounding box center [657, 98] width 10 height 10
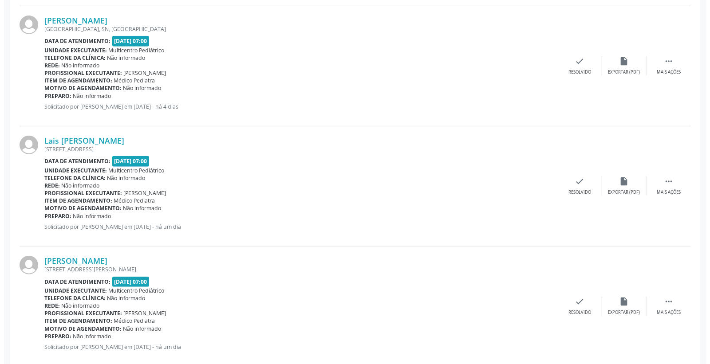
scroll to position [395, 0]
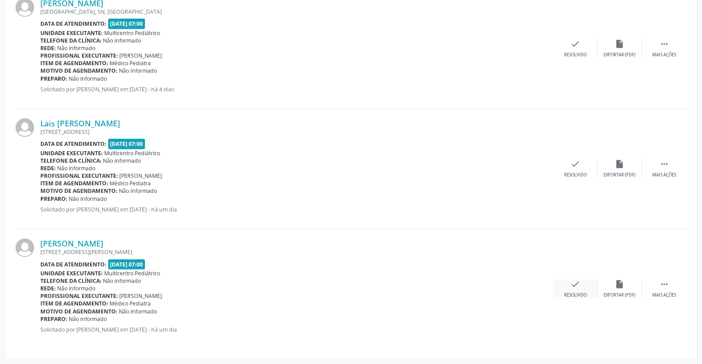
click at [587, 289] on div "check Resolvido" at bounding box center [576, 288] width 44 height 19
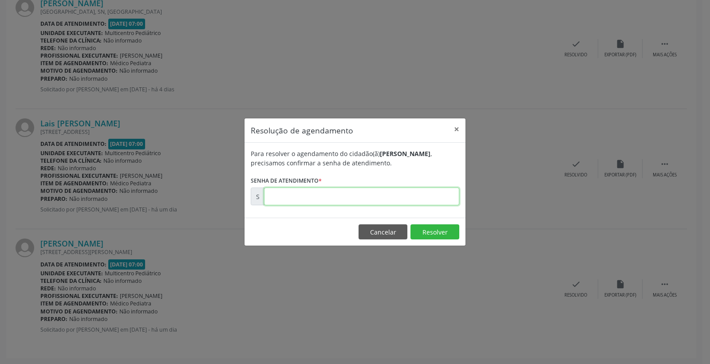
click at [407, 195] on input "text" at bounding box center [361, 197] width 195 height 18
type input "00176477"
click at [448, 231] on button "Resolver" at bounding box center [434, 231] width 49 height 15
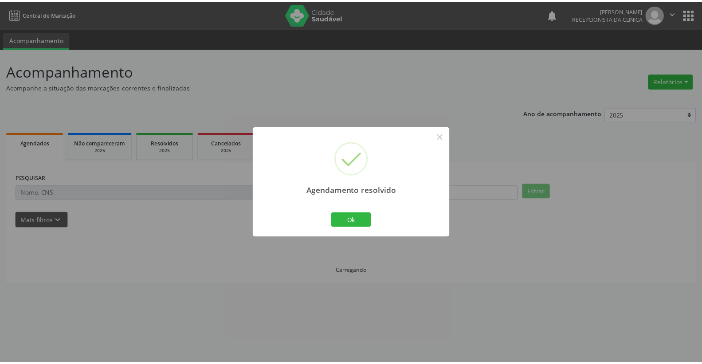
scroll to position [0, 0]
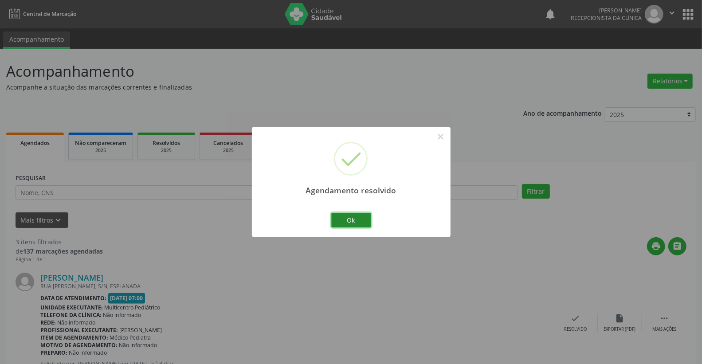
click at [366, 220] on button "Ok" at bounding box center [351, 220] width 40 height 15
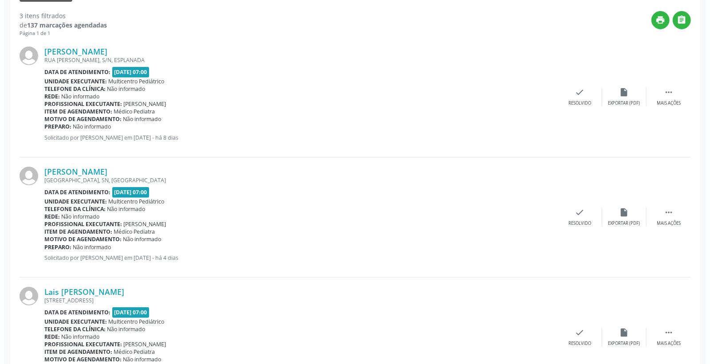
scroll to position [274, 0]
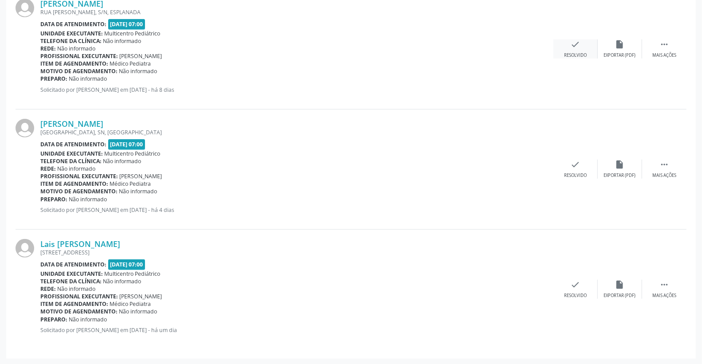
click at [580, 42] on div "check Resolvido" at bounding box center [576, 48] width 44 height 19
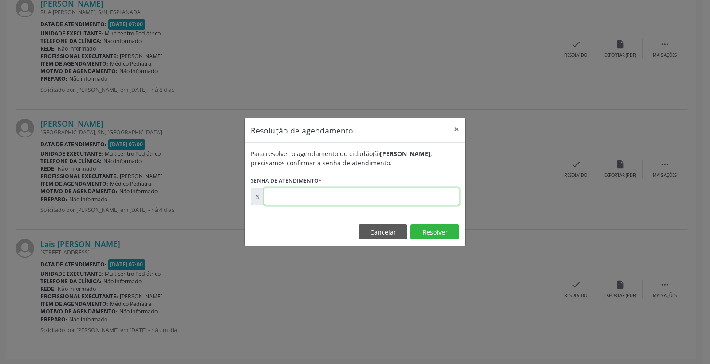
click at [426, 201] on input "text" at bounding box center [361, 197] width 195 height 18
type input "00175431"
click at [429, 237] on button "Resolver" at bounding box center [434, 231] width 49 height 15
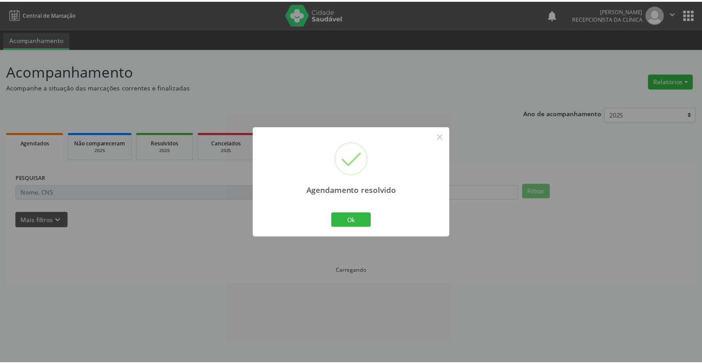
scroll to position [0, 0]
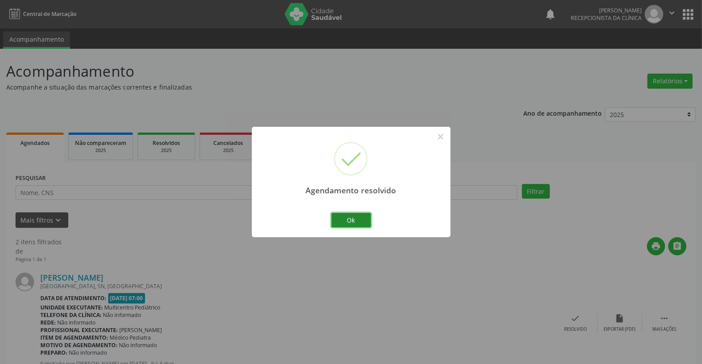
click at [362, 222] on button "Ok" at bounding box center [351, 220] width 40 height 15
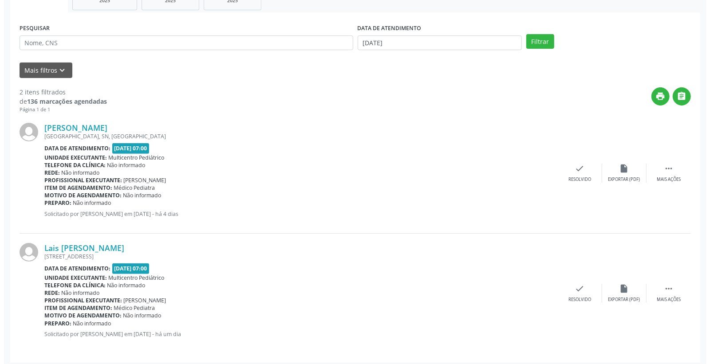
scroll to position [154, 0]
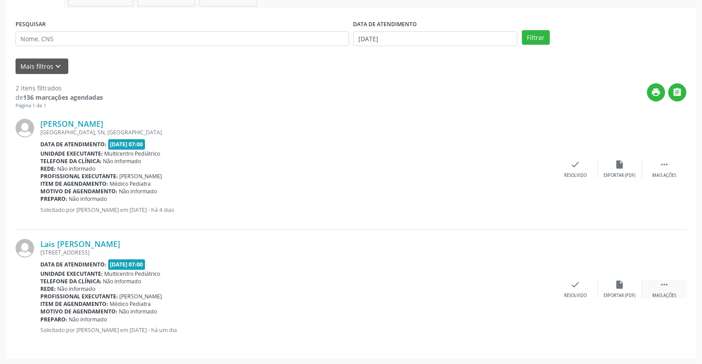
click at [664, 283] on icon "" at bounding box center [665, 285] width 10 height 10
click at [537, 284] on div "print Imprimir" at bounding box center [531, 289] width 44 height 19
click at [447, 285] on div "check Resolvido" at bounding box center [443, 289] width 44 height 19
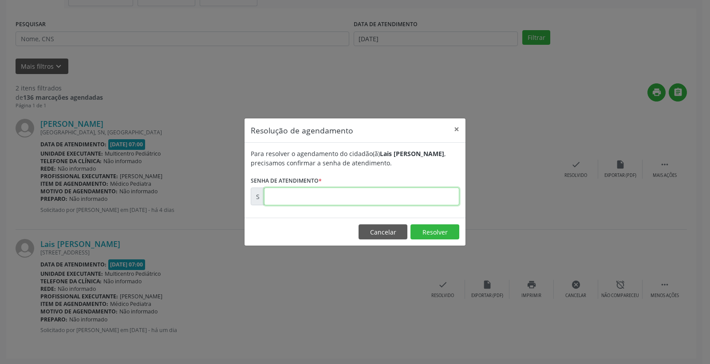
click at [402, 193] on input "text" at bounding box center [361, 197] width 195 height 18
type input "00176350"
click at [435, 231] on button "Resolver" at bounding box center [434, 231] width 49 height 15
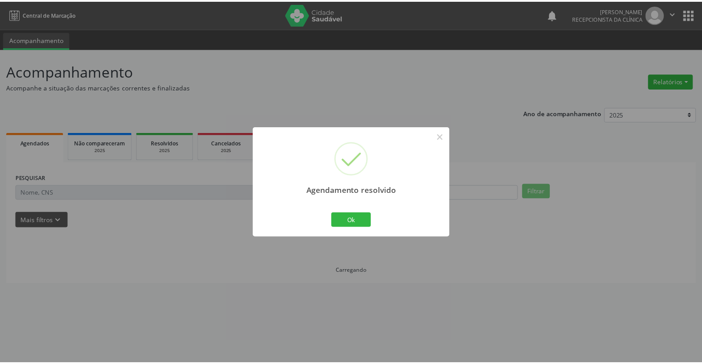
scroll to position [0, 0]
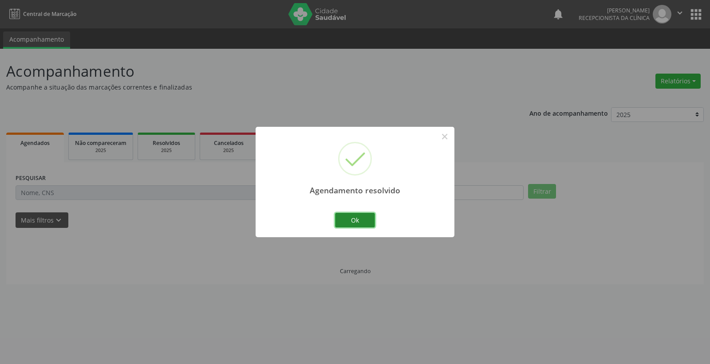
click at [356, 220] on button "Ok" at bounding box center [355, 220] width 40 height 15
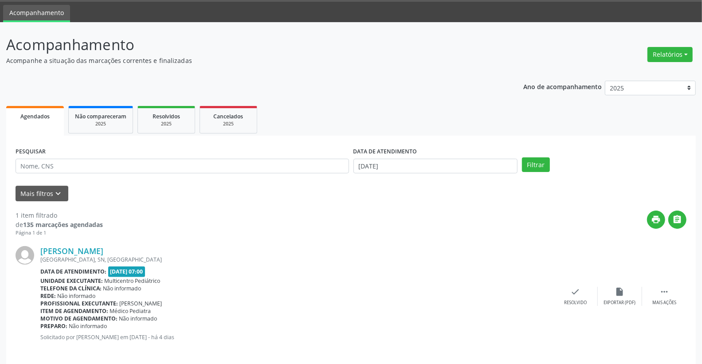
scroll to position [34, 0]
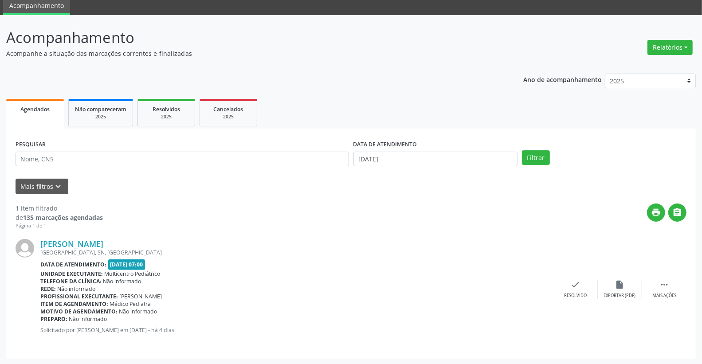
click at [67, 249] on div "[GEOGRAPHIC_DATA], SN, [GEOGRAPHIC_DATA]" at bounding box center [296, 253] width 513 height 8
click at [67, 246] on link "[PERSON_NAME]" at bounding box center [71, 244] width 63 height 10
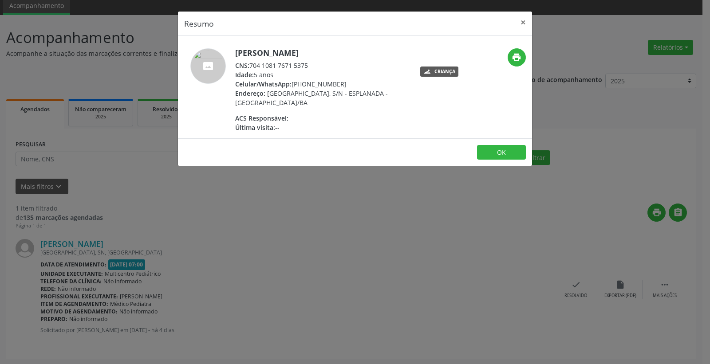
drag, startPoint x: 263, startPoint y: 67, endPoint x: 338, endPoint y: 67, distance: 75.9
click at [338, 67] on div "CNS: 704 1081 7671 5375" at bounding box center [321, 65] width 173 height 9
copy div "704 1081 7671 5375"
click at [352, 109] on div "[PERSON_NAME] CNS: 704 1081 7671 5375 Idade: 5 anos Celular/WhatsApp: [PHONE_NU…" at bounding box center [321, 90] width 173 height 84
click at [523, 17] on button "×" at bounding box center [523, 23] width 18 height 22
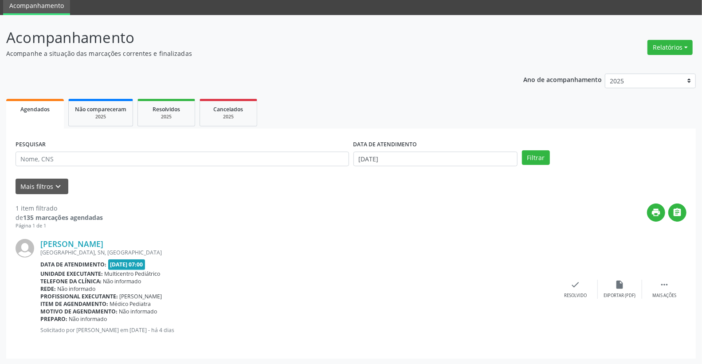
click at [416, 149] on label "DATA DE ATENDIMENTO" at bounding box center [386, 145] width 64 height 14
click at [416, 160] on input "[DATE]" at bounding box center [436, 159] width 165 height 15
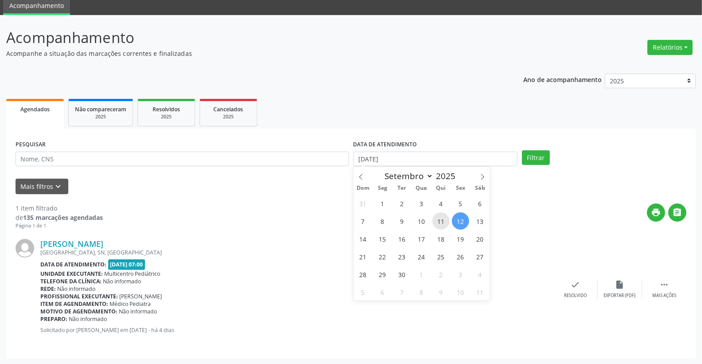
click at [444, 220] on span "11" at bounding box center [441, 220] width 17 height 17
type input "[DATE]"
click at [444, 220] on span "11" at bounding box center [441, 220] width 17 height 17
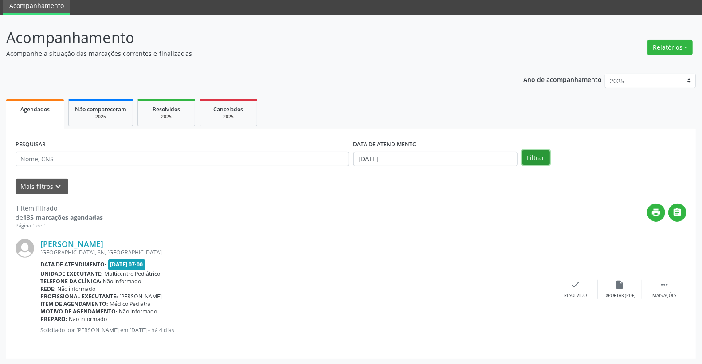
click at [539, 158] on button "Filtrar" at bounding box center [536, 157] width 28 height 15
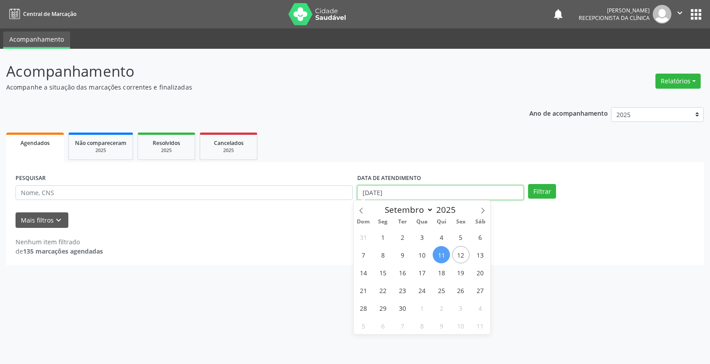
drag, startPoint x: 416, startPoint y: 198, endPoint x: 422, endPoint y: 192, distance: 8.8
click at [416, 198] on input "[DATE]" at bounding box center [440, 192] width 166 height 15
click at [455, 256] on span "12" at bounding box center [460, 254] width 17 height 17
type input "[DATE]"
drag, startPoint x: 237, startPoint y: 245, endPoint x: 243, endPoint y: 240, distance: 7.3
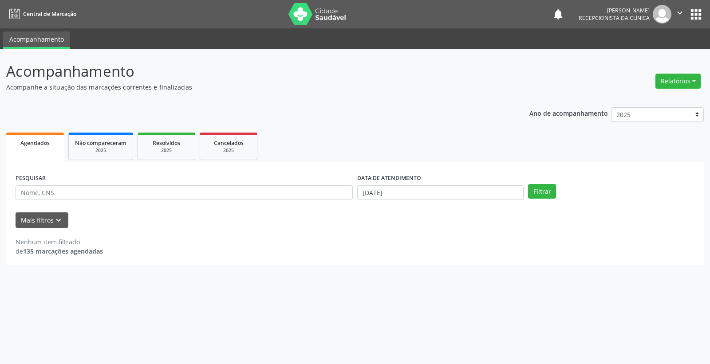
click at [237, 244] on div "Nenhum item filtrado de 135 marcações agendadas" at bounding box center [355, 246] width 679 height 19
click at [433, 193] on input "[DATE]" at bounding box center [440, 192] width 166 height 15
click at [462, 252] on span "12" at bounding box center [460, 254] width 17 height 17
type input "[DATE]"
click at [459, 253] on span "12" at bounding box center [460, 254] width 17 height 17
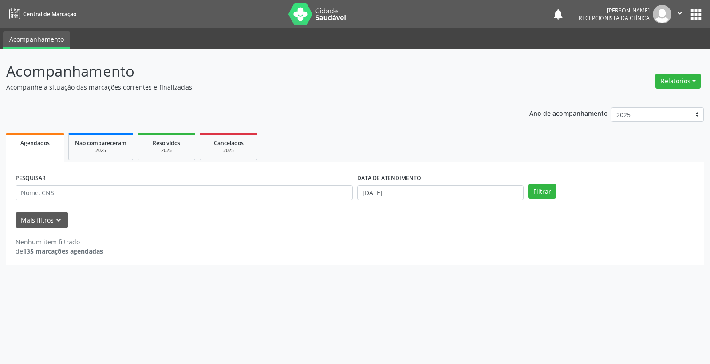
click at [459, 253] on div "Nenhum item filtrado de 135 marcações agendadas" at bounding box center [355, 246] width 679 height 19
click at [546, 191] on button "Filtrar" at bounding box center [542, 191] width 28 height 15
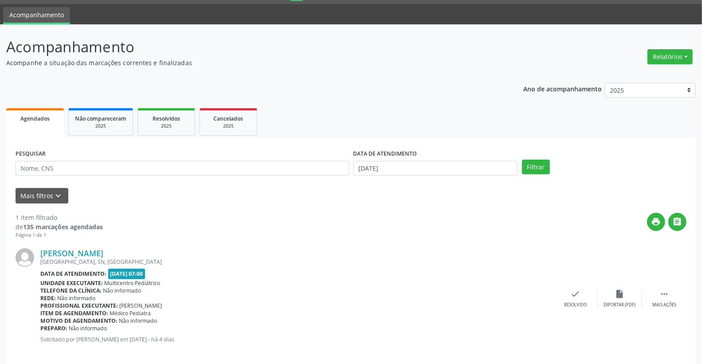
scroll to position [34, 0]
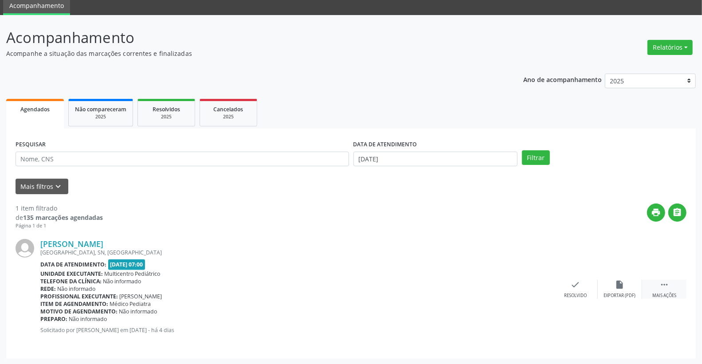
click at [666, 287] on icon "" at bounding box center [665, 285] width 10 height 10
click at [618, 285] on icon "alarm_off" at bounding box center [620, 285] width 10 height 10
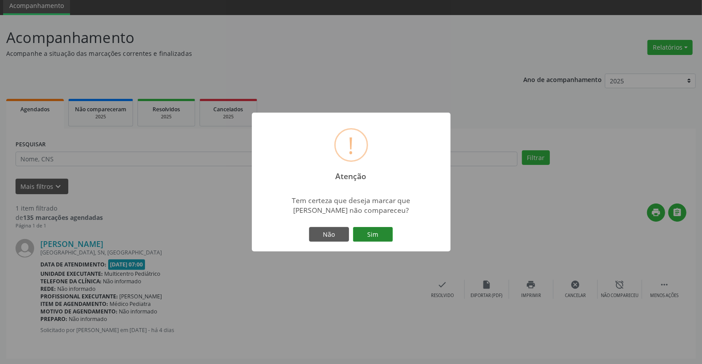
click at [377, 236] on button "Sim" at bounding box center [373, 234] width 40 height 15
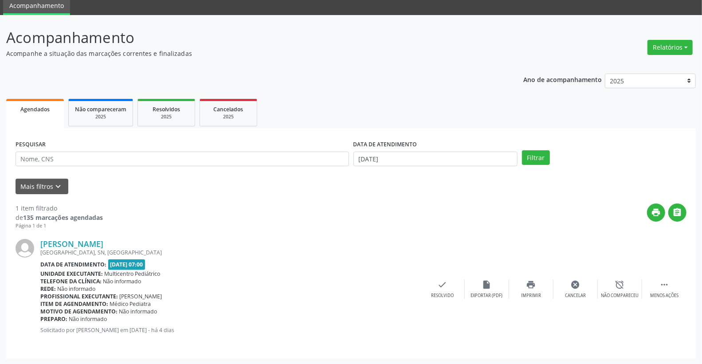
scroll to position [0, 0]
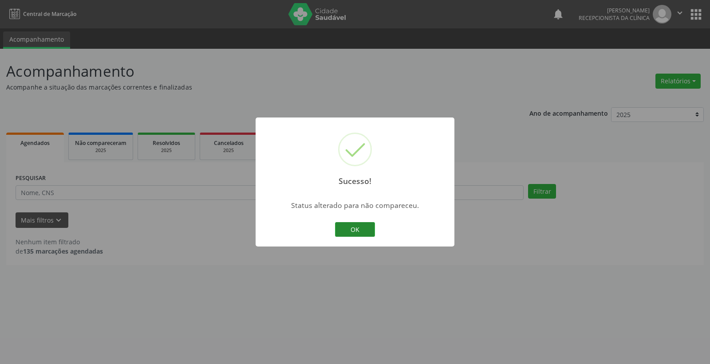
click at [365, 228] on button "OK" at bounding box center [355, 229] width 40 height 15
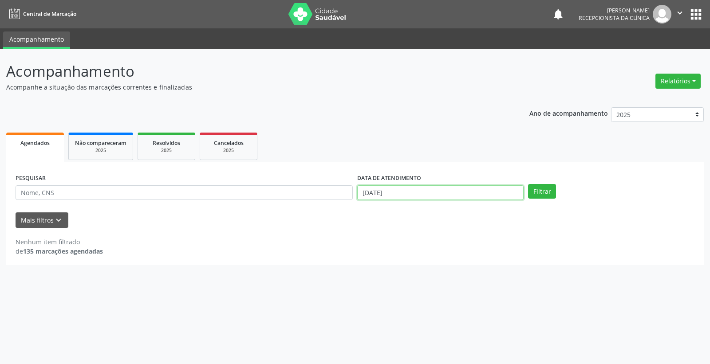
click at [401, 193] on input "[DATE]" at bounding box center [440, 192] width 166 height 15
click at [446, 275] on span "18" at bounding box center [441, 272] width 17 height 17
type input "[DATE]"
click at [538, 189] on button "Filtrar" at bounding box center [542, 191] width 28 height 15
click at [430, 192] on input "[DATE]" at bounding box center [440, 192] width 166 height 15
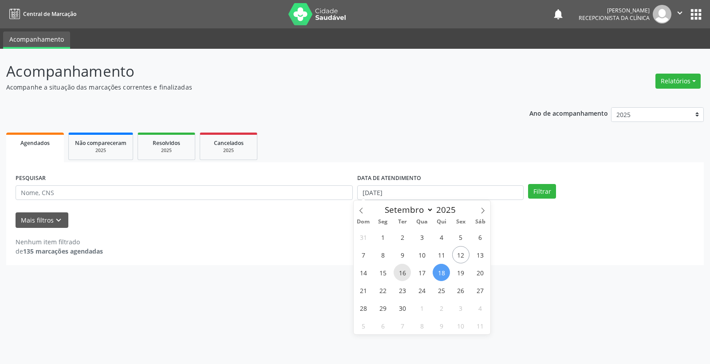
click at [401, 275] on span "16" at bounding box center [401, 272] width 17 height 17
type input "[DATE]"
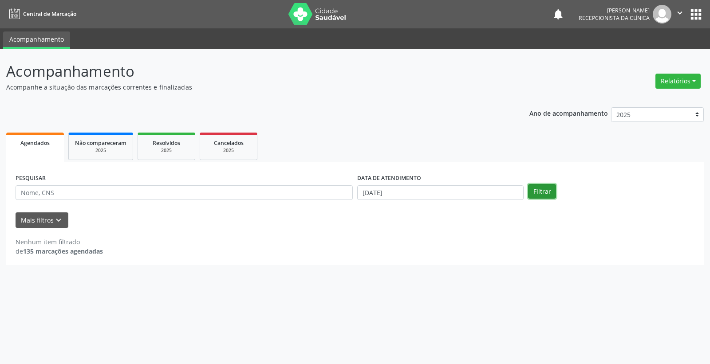
click at [547, 194] on button "Filtrar" at bounding box center [542, 191] width 28 height 15
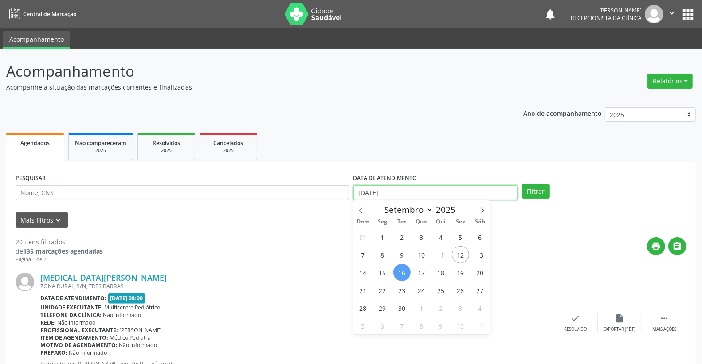
click at [485, 200] on body "Central de Marcação notifications [PERSON_NAME] Recepcionista da clínica  Conf…" at bounding box center [351, 182] width 702 height 364
click at [462, 259] on span "12" at bounding box center [460, 254] width 17 height 17
type input "[DATE]"
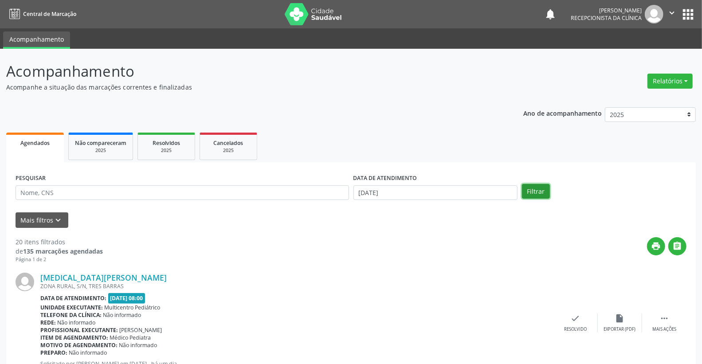
click at [530, 198] on button "Filtrar" at bounding box center [536, 191] width 28 height 15
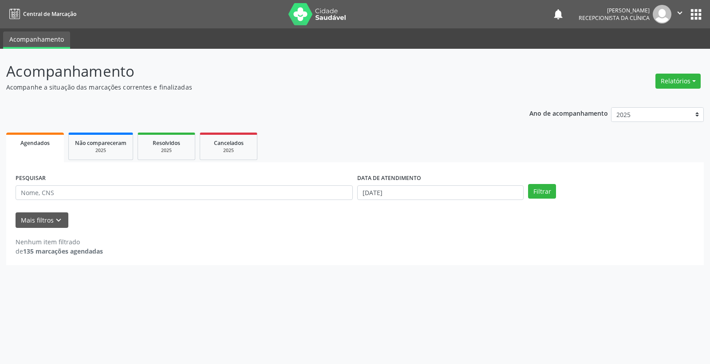
click at [331, 151] on ul "Agendados Não compareceram 2025 Resolvidos 2025 Cancelados 2025" at bounding box center [354, 146] width 697 height 32
